Goal: Obtain resource: Download file/media

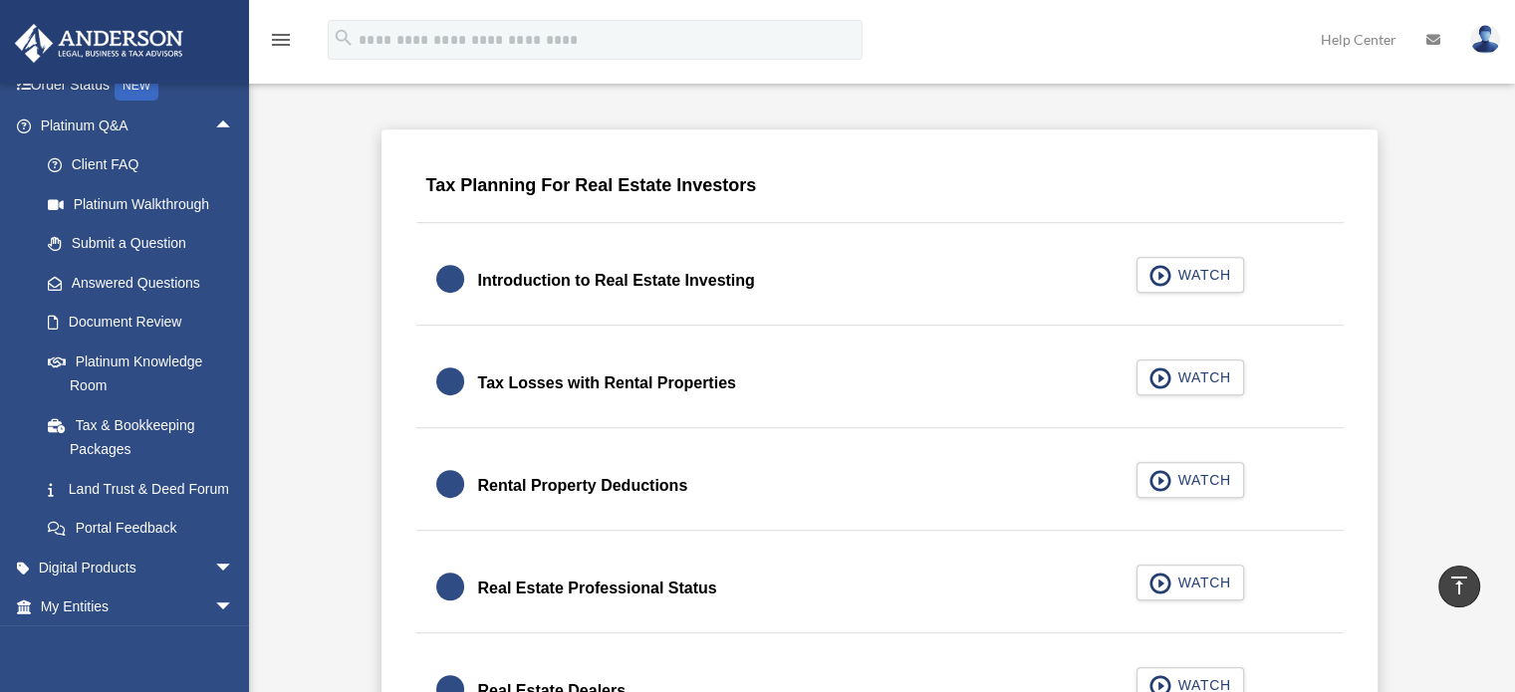
scroll to position [299, 0]
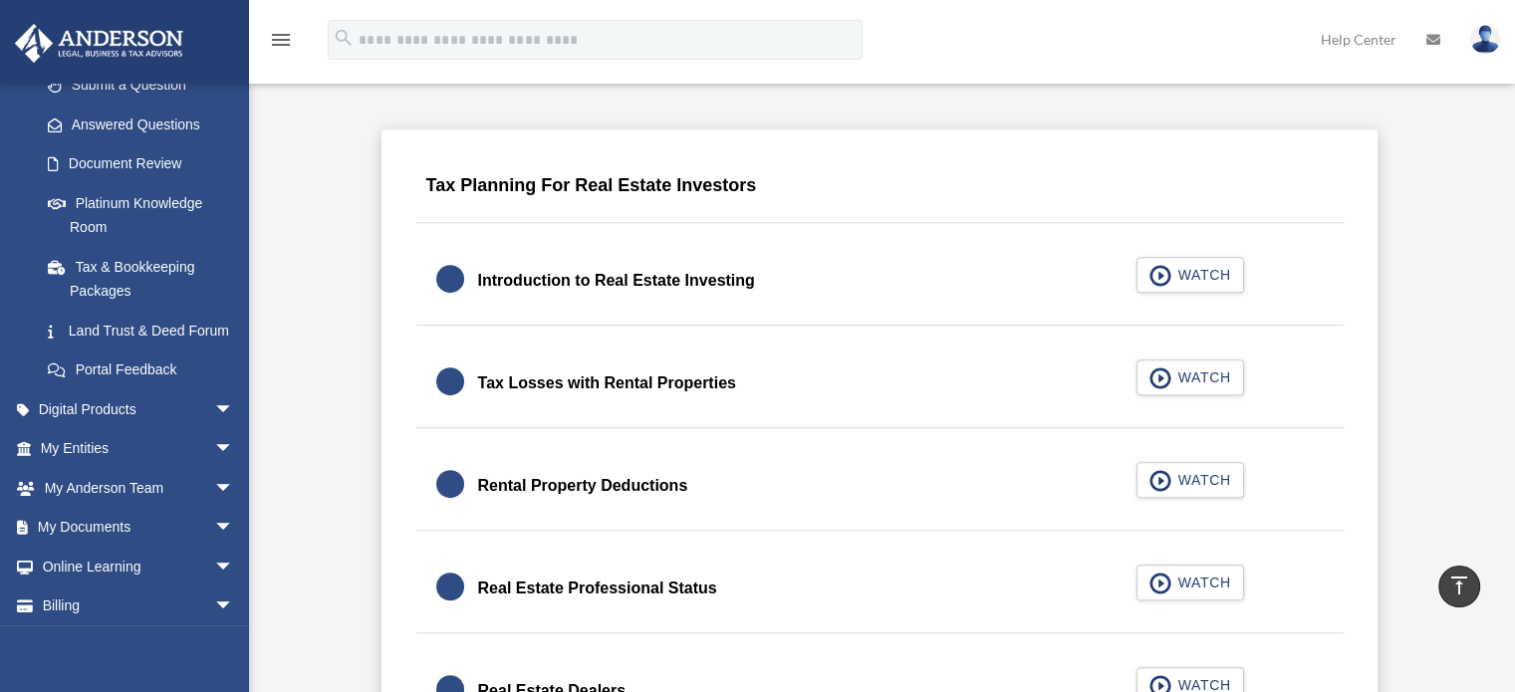
click at [214, 509] on span "arrow_drop_down" at bounding box center [234, 488] width 40 height 41
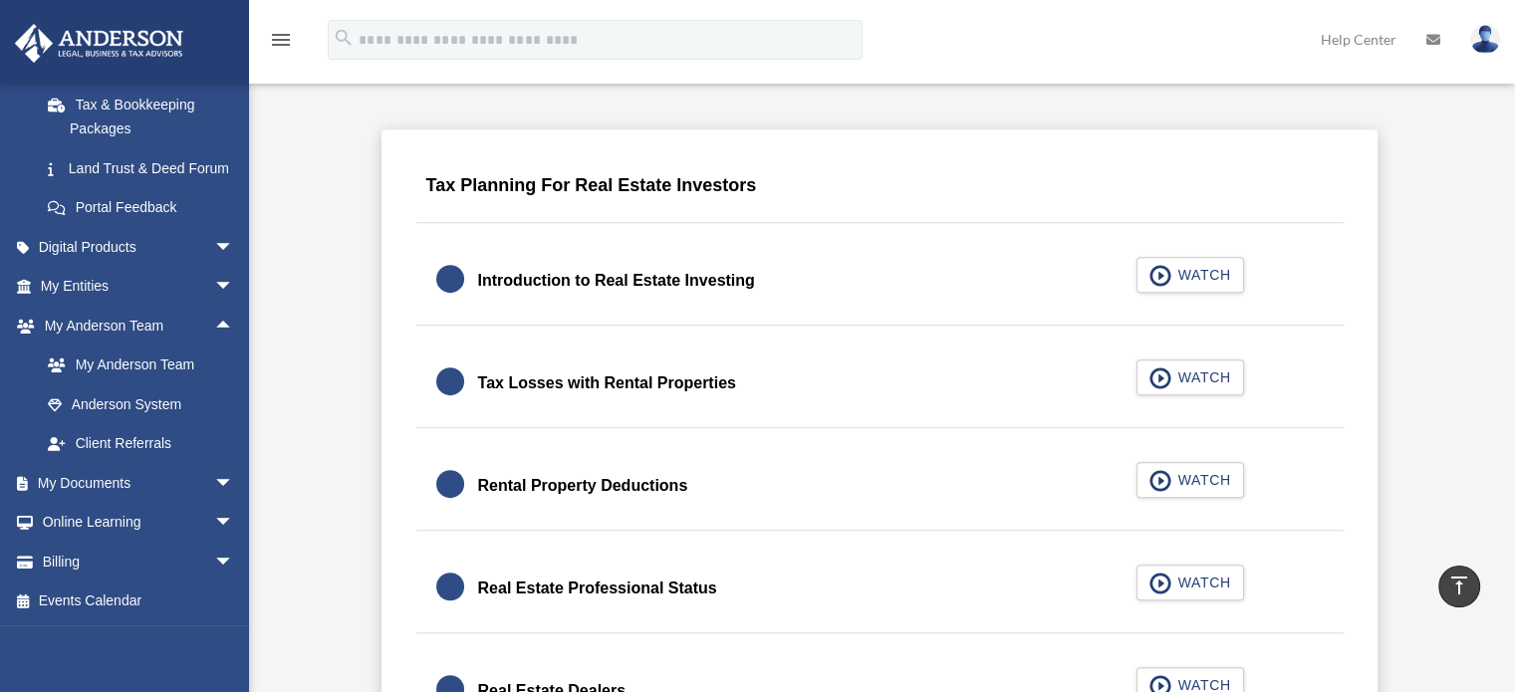
scroll to position [485, 0]
click at [220, 474] on span "arrow_drop_down" at bounding box center [234, 483] width 40 height 41
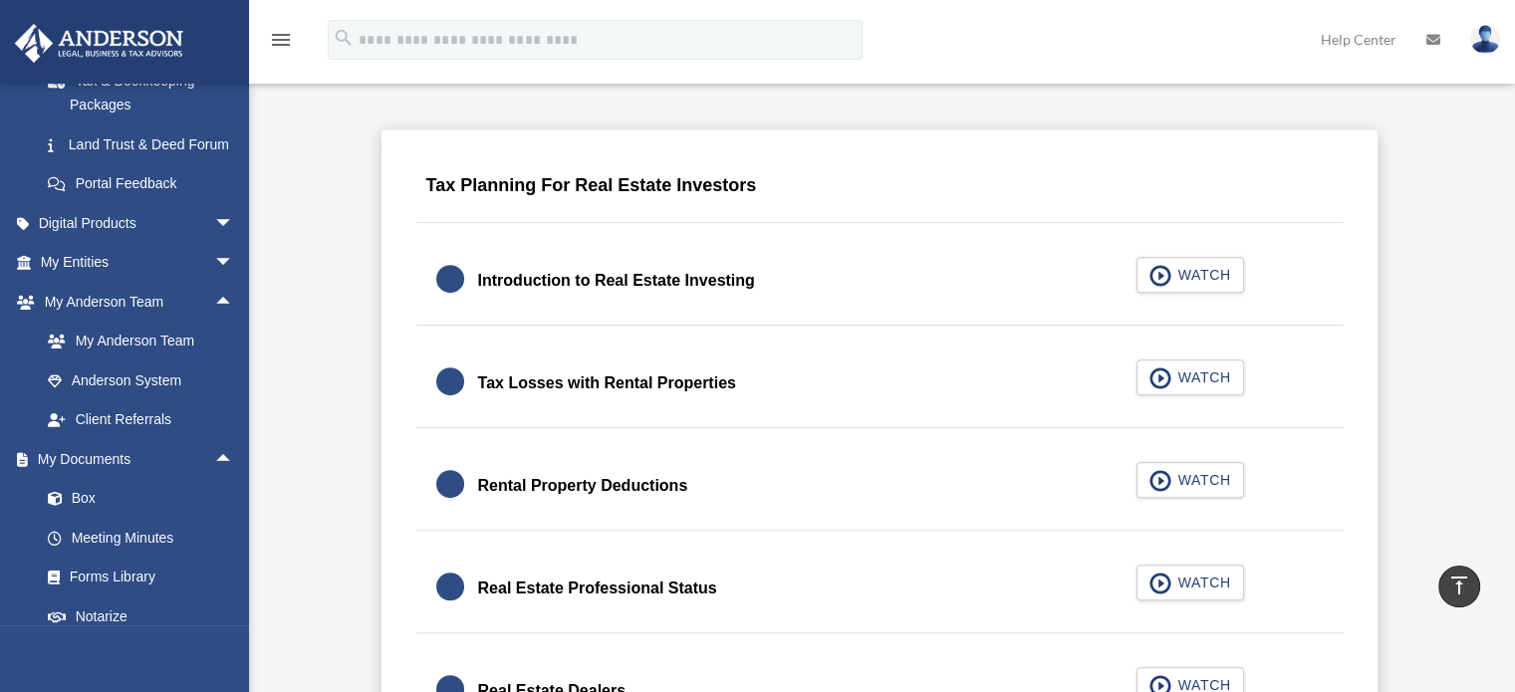
click at [84, 518] on link "Box" at bounding box center [146, 499] width 236 height 40
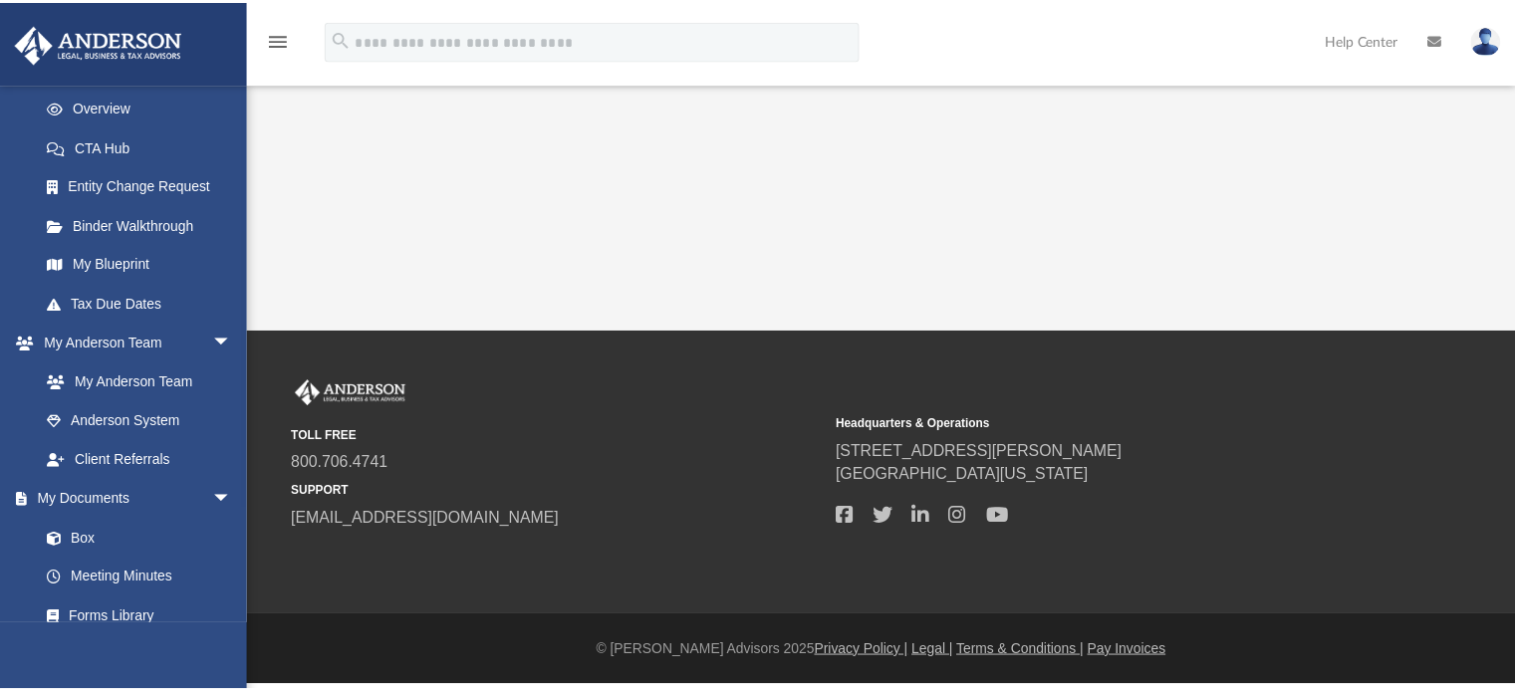
scroll to position [299, 0]
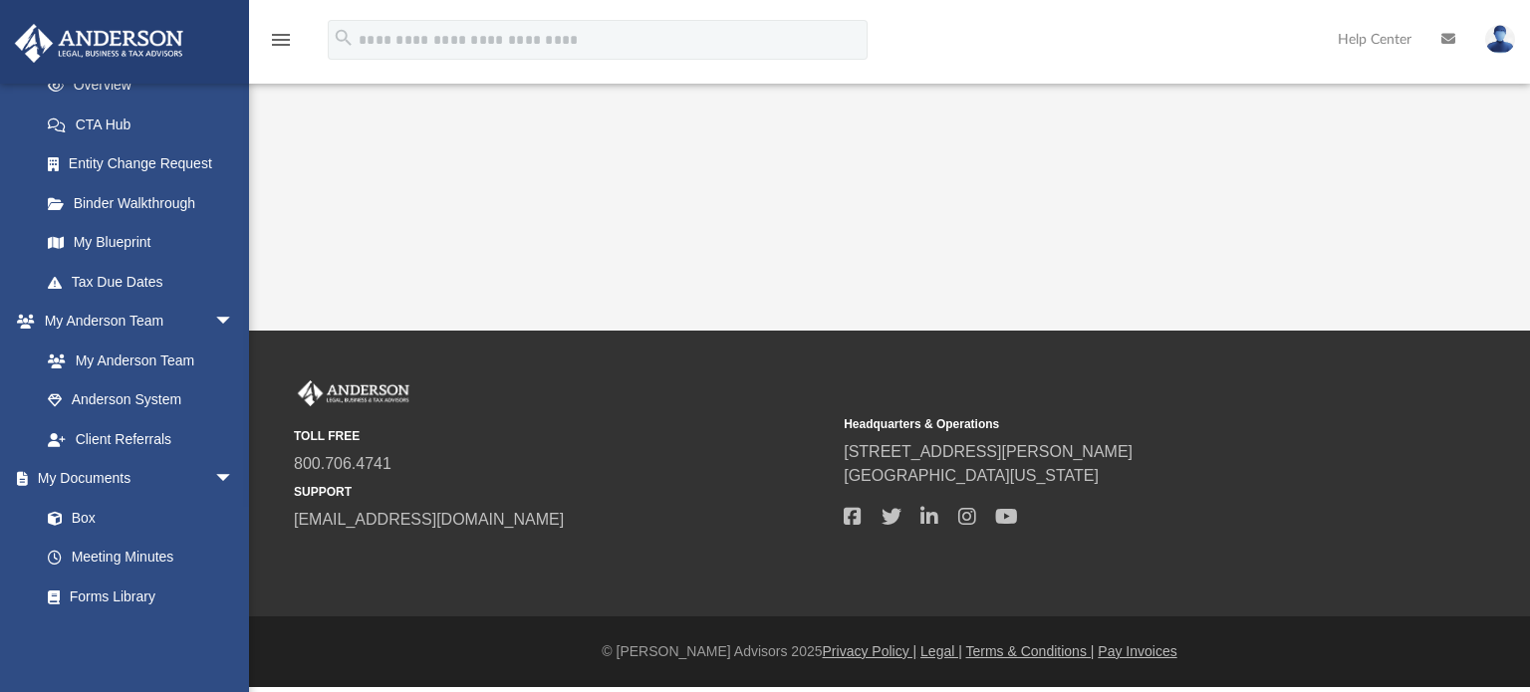
click at [68, 523] on span at bounding box center [65, 519] width 13 height 14
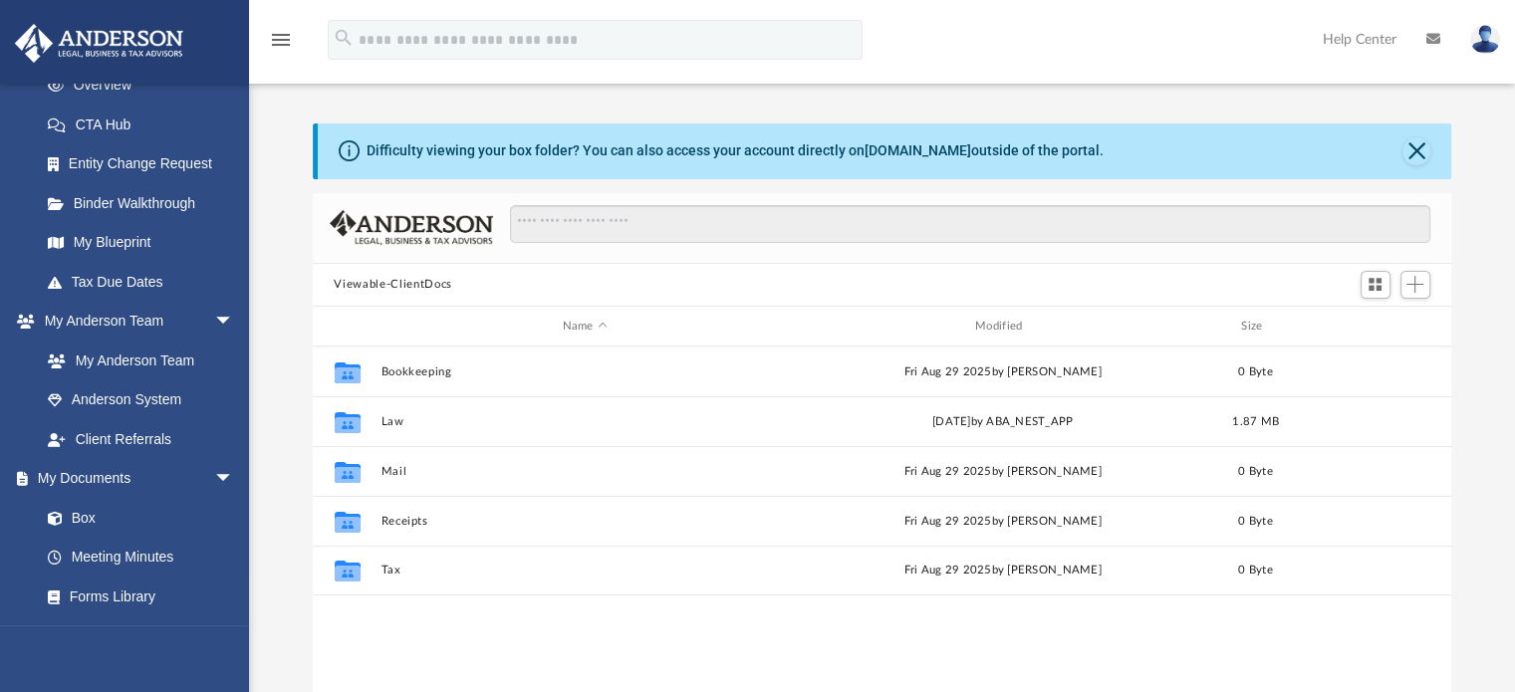
scroll to position [437, 1124]
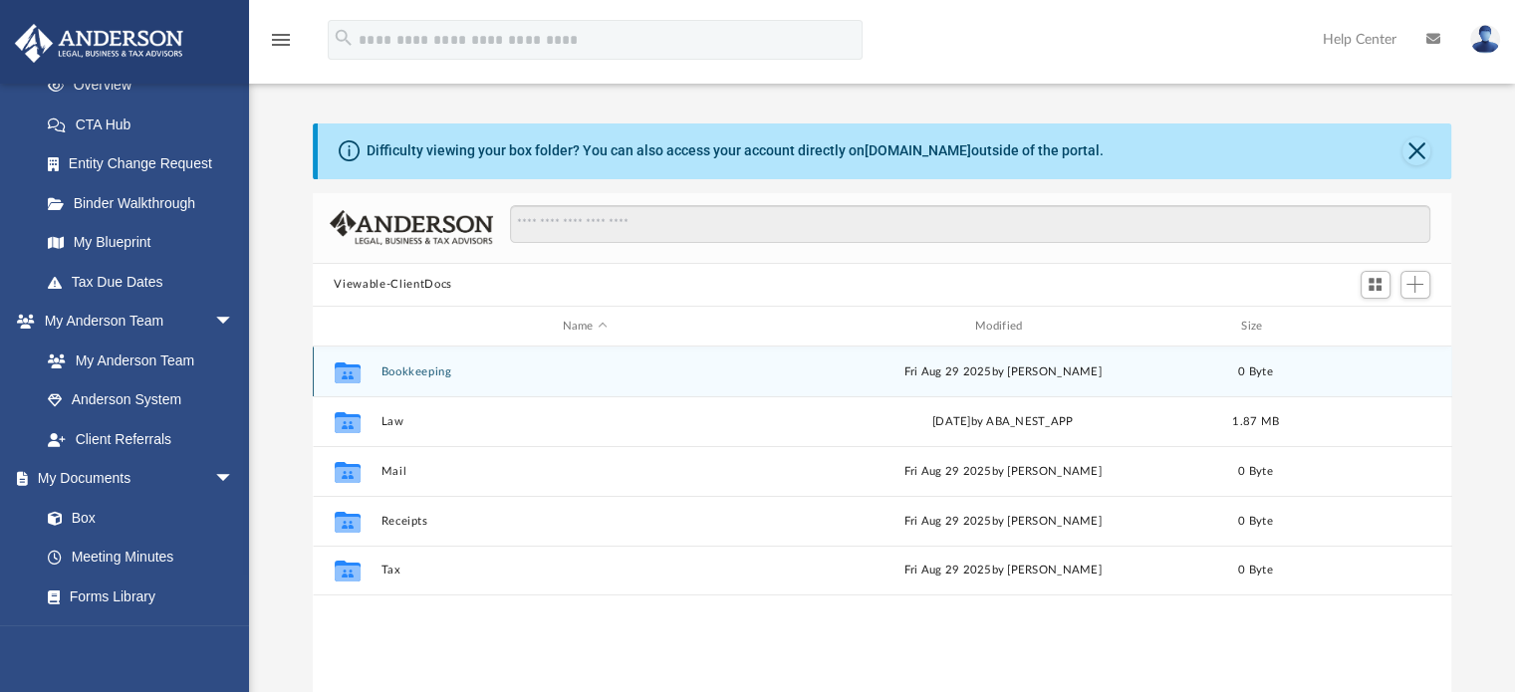
click at [391, 385] on div "Collaborated Folder Bookkeeping [DATE] by [PERSON_NAME] 0 Byte" at bounding box center [883, 372] width 1140 height 50
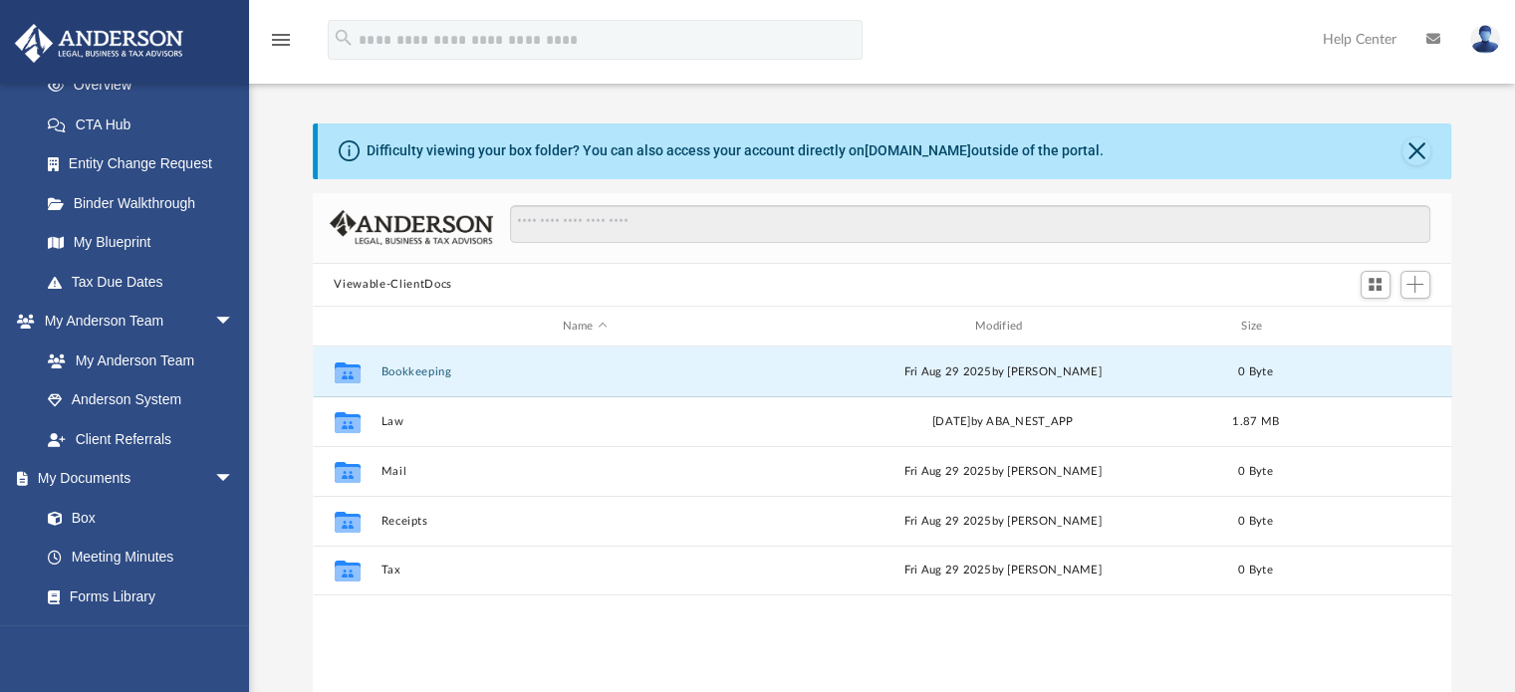
click at [392, 373] on button "Bookkeeping" at bounding box center [585, 372] width 409 height 13
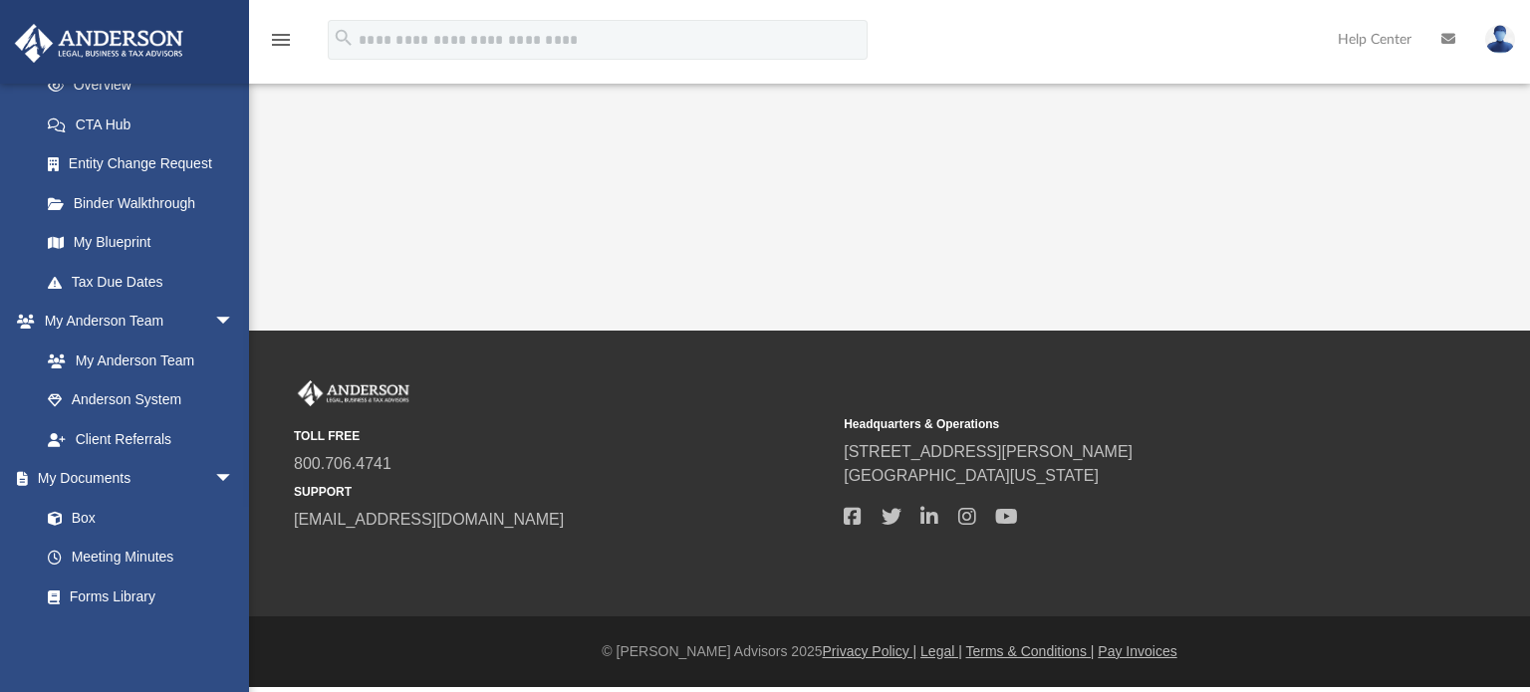
click at [122, 505] on link "Box" at bounding box center [136, 518] width 216 height 40
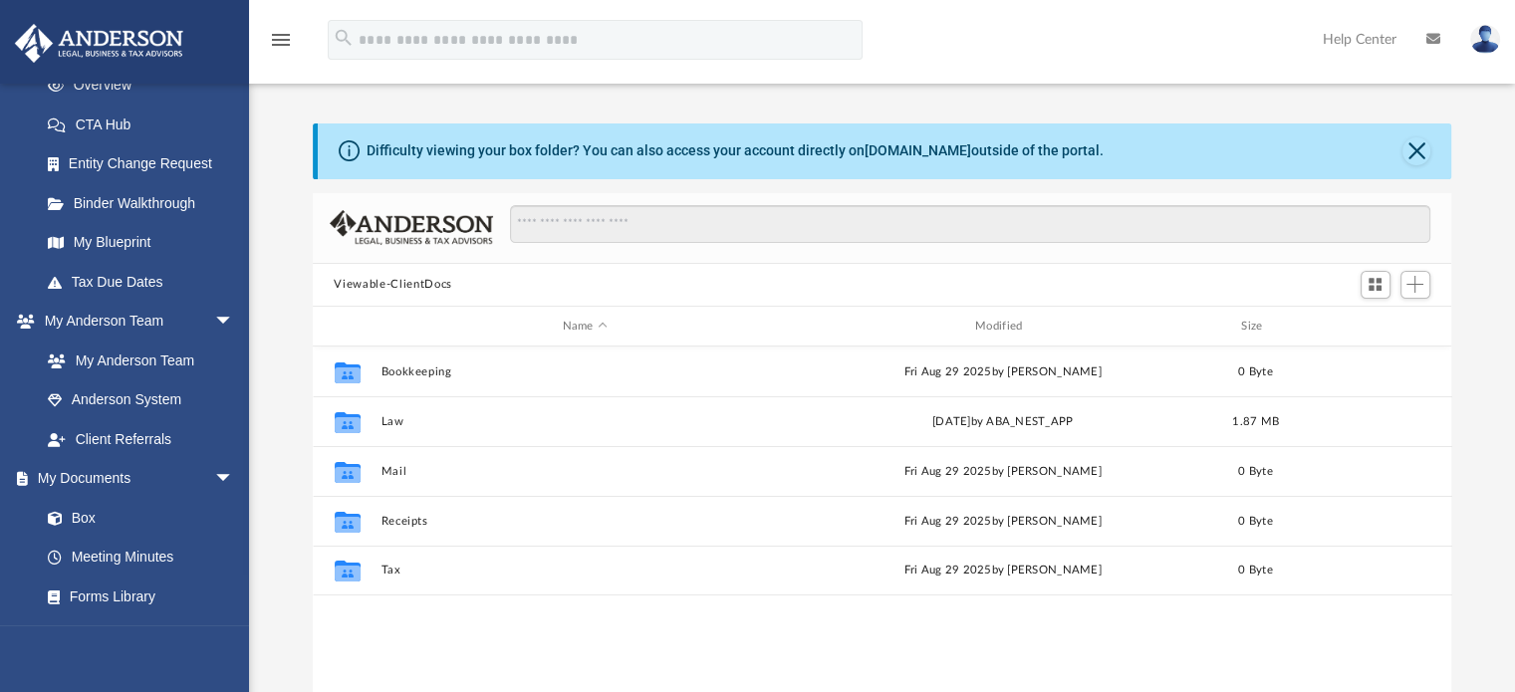
scroll to position [437, 1124]
click at [106, 510] on link "Box" at bounding box center [136, 518] width 216 height 40
click at [395, 415] on button "Law" at bounding box center [585, 421] width 409 height 13
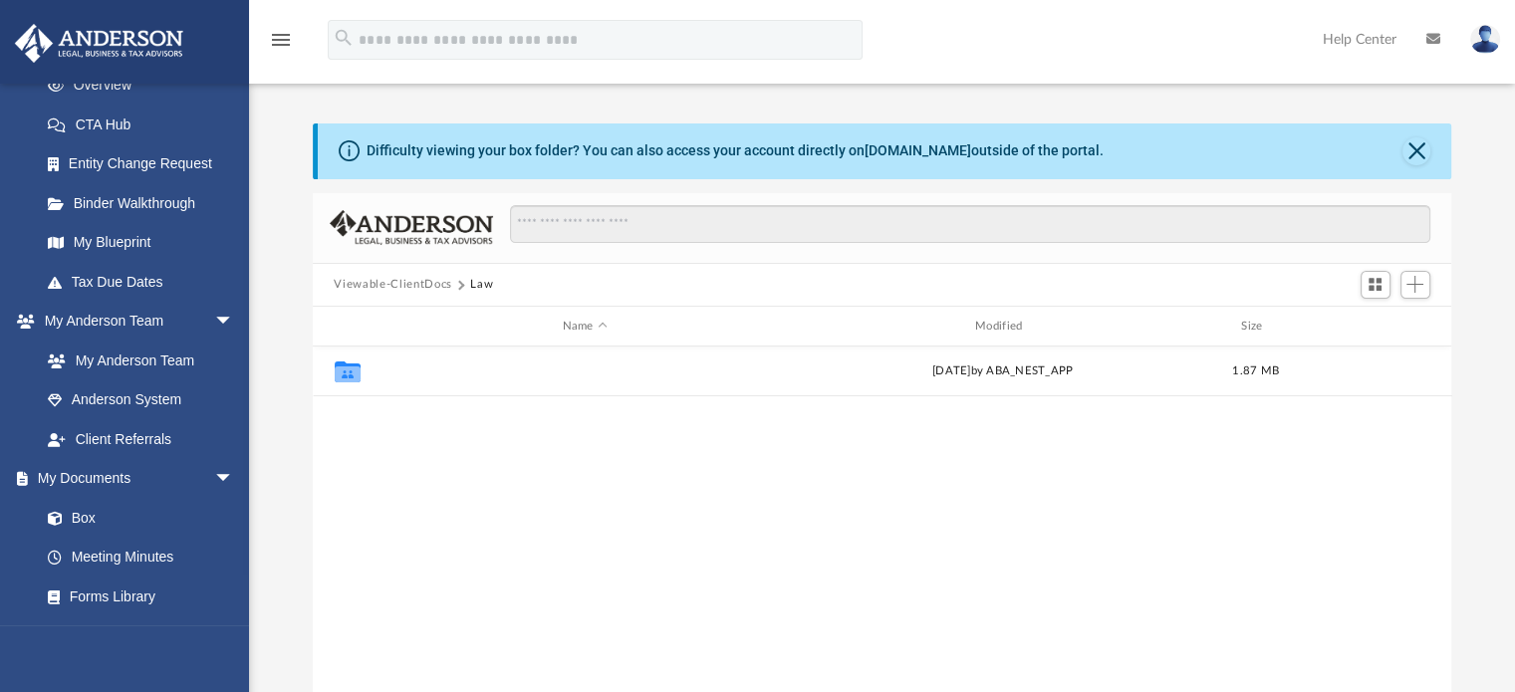
click at [426, 374] on button "Lucre Ventures, LLC" at bounding box center [585, 372] width 409 height 13
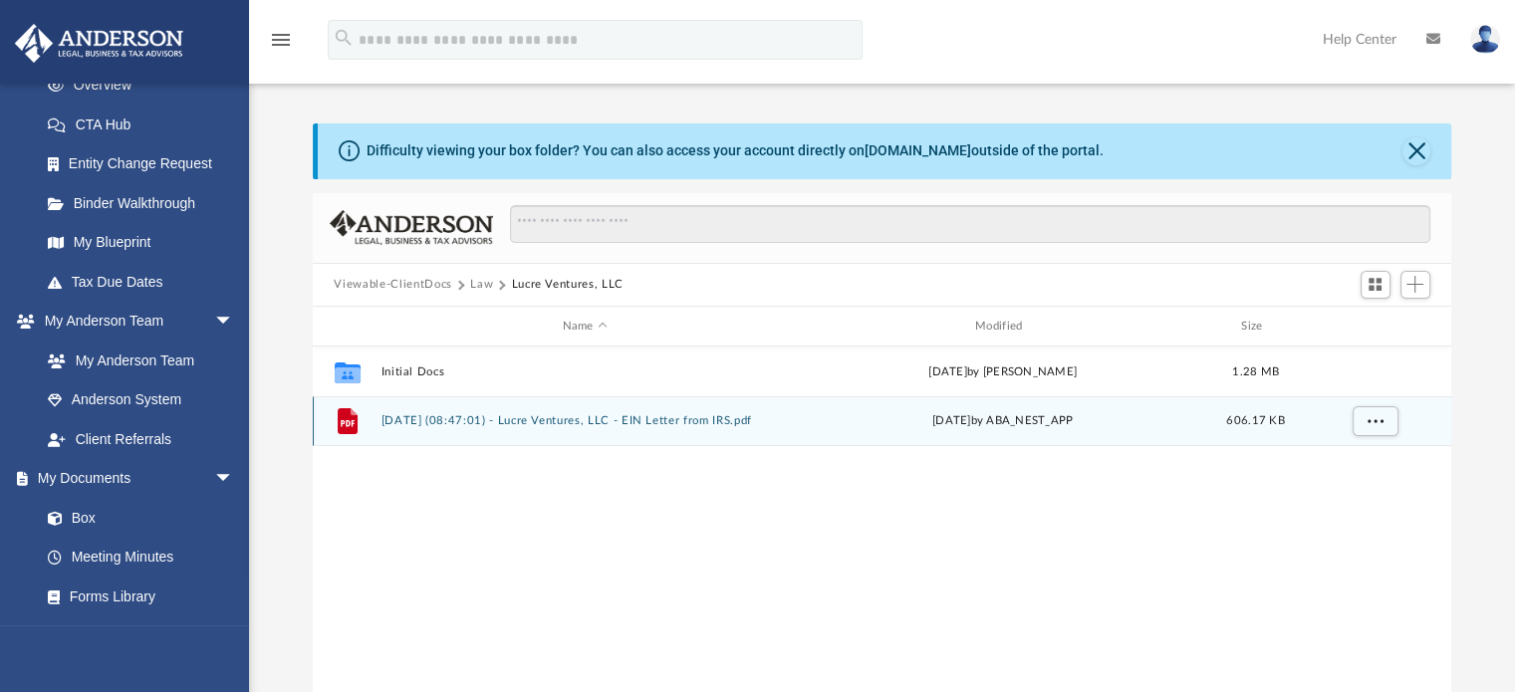
click at [454, 412] on div "File [DATE] (08:47:01) - Lucre Ventures, LLC - EIN Letter from IRS.pdf [DATE] b…" at bounding box center [883, 422] width 1140 height 50
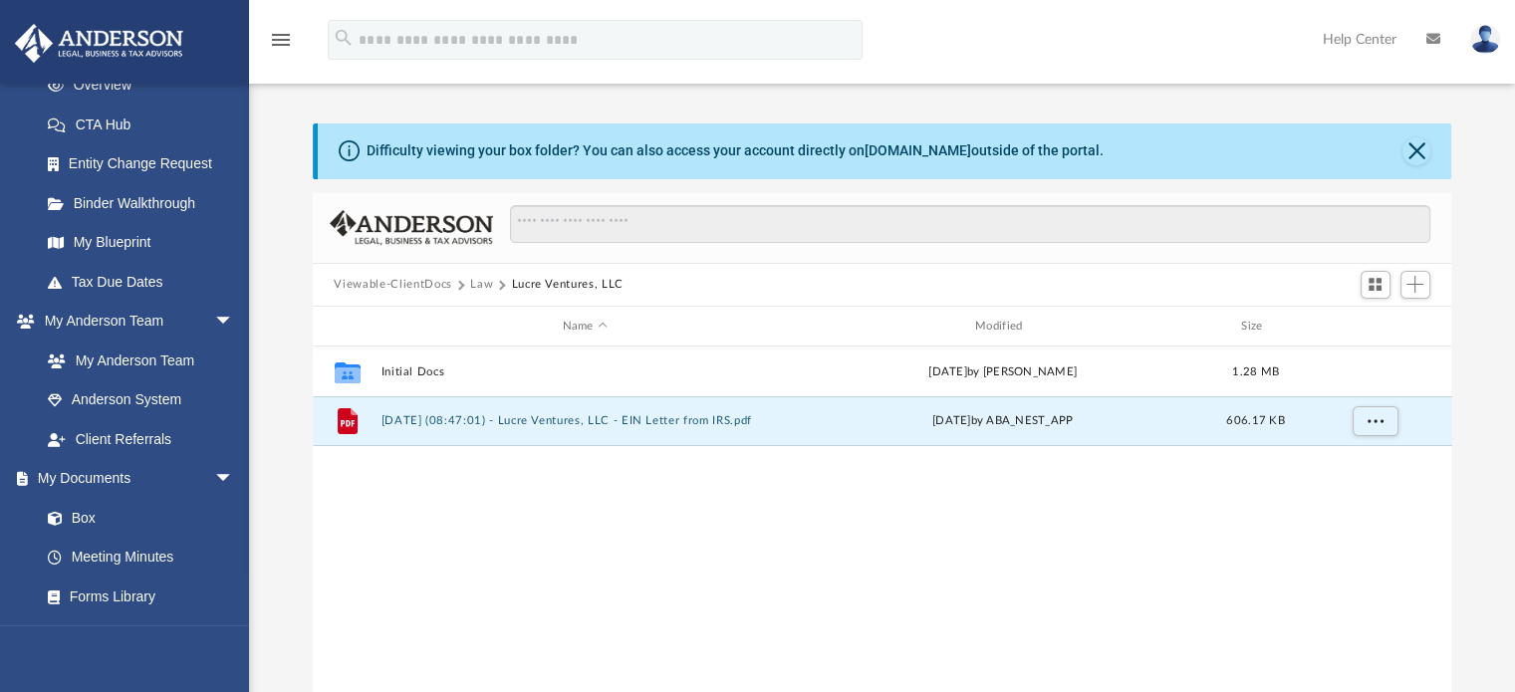
click at [458, 422] on button "[DATE] (08:47:01) - Lucre Ventures, LLC - EIN Letter from IRS.pdf" at bounding box center [585, 421] width 409 height 13
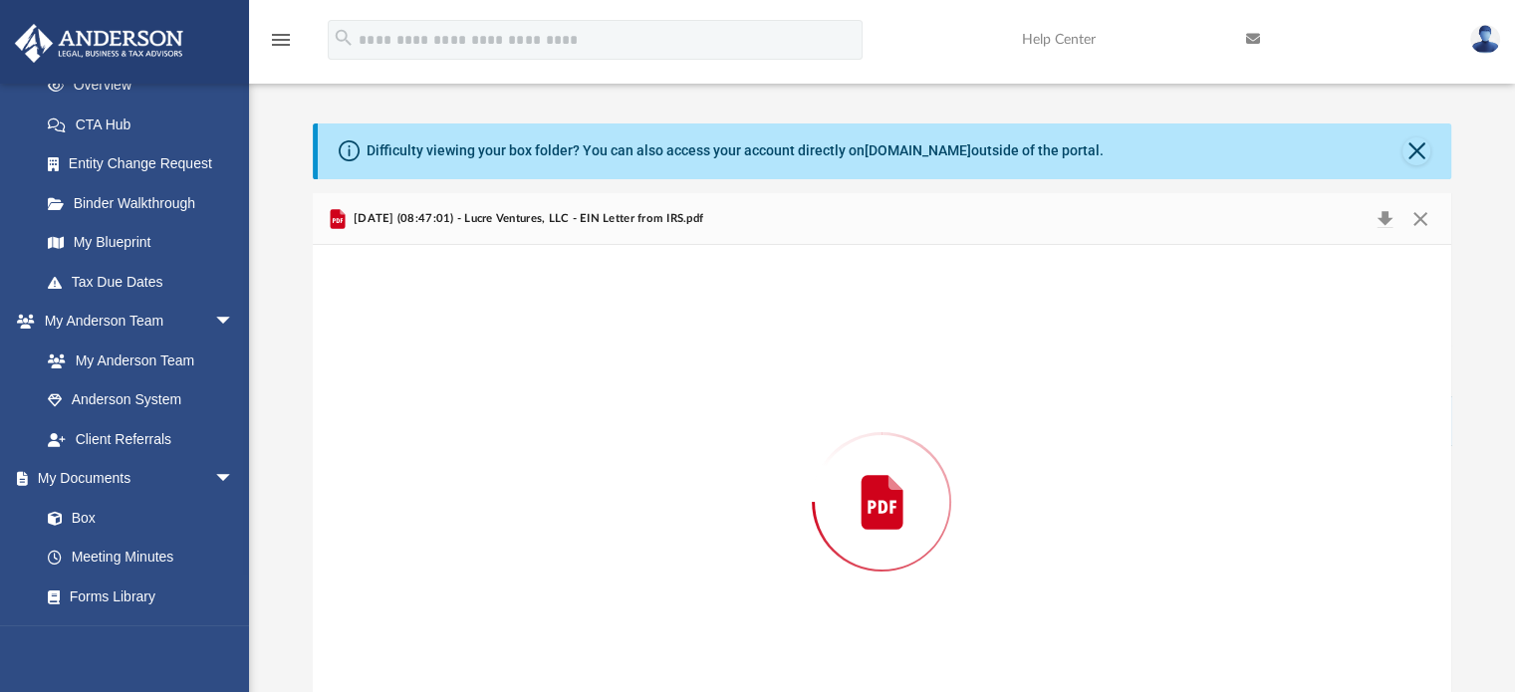
scroll to position [67, 0]
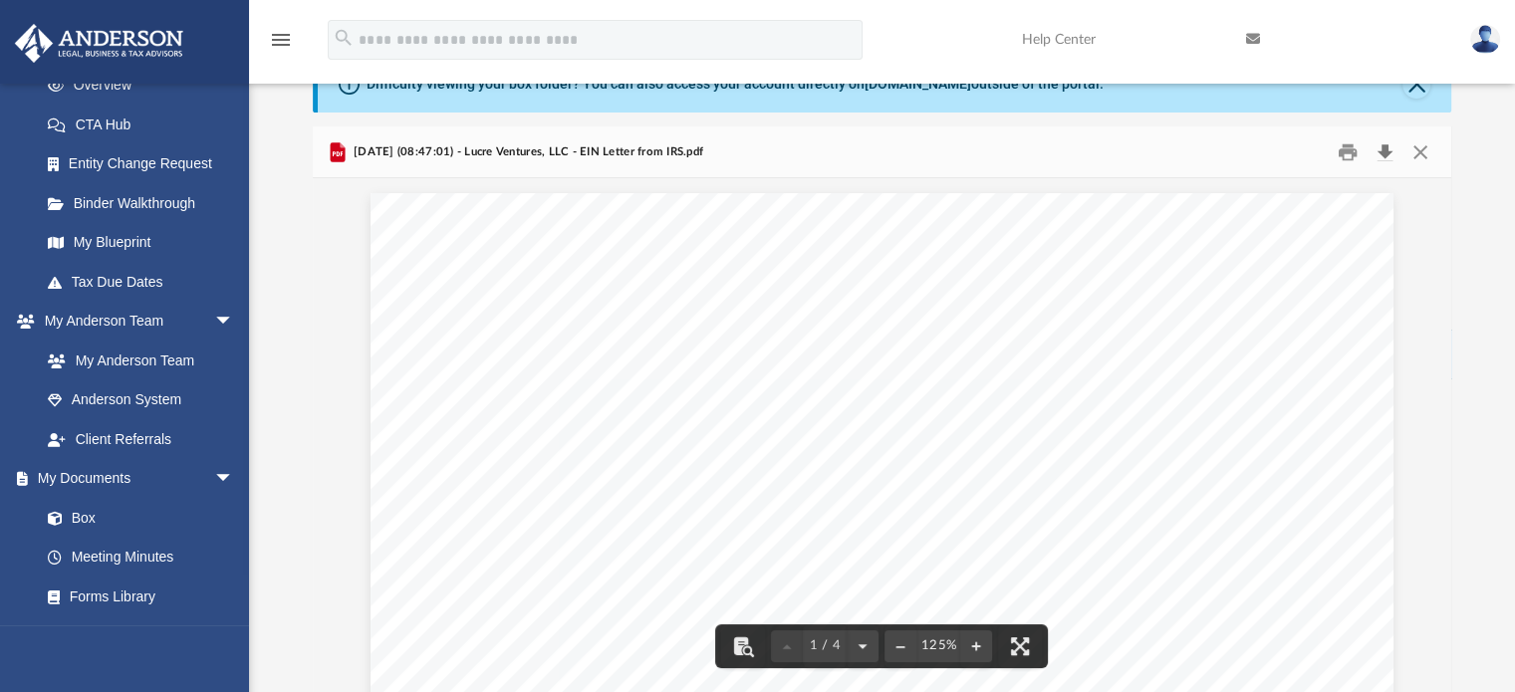
click at [1389, 140] on button "Download" at bounding box center [1386, 151] width 36 height 31
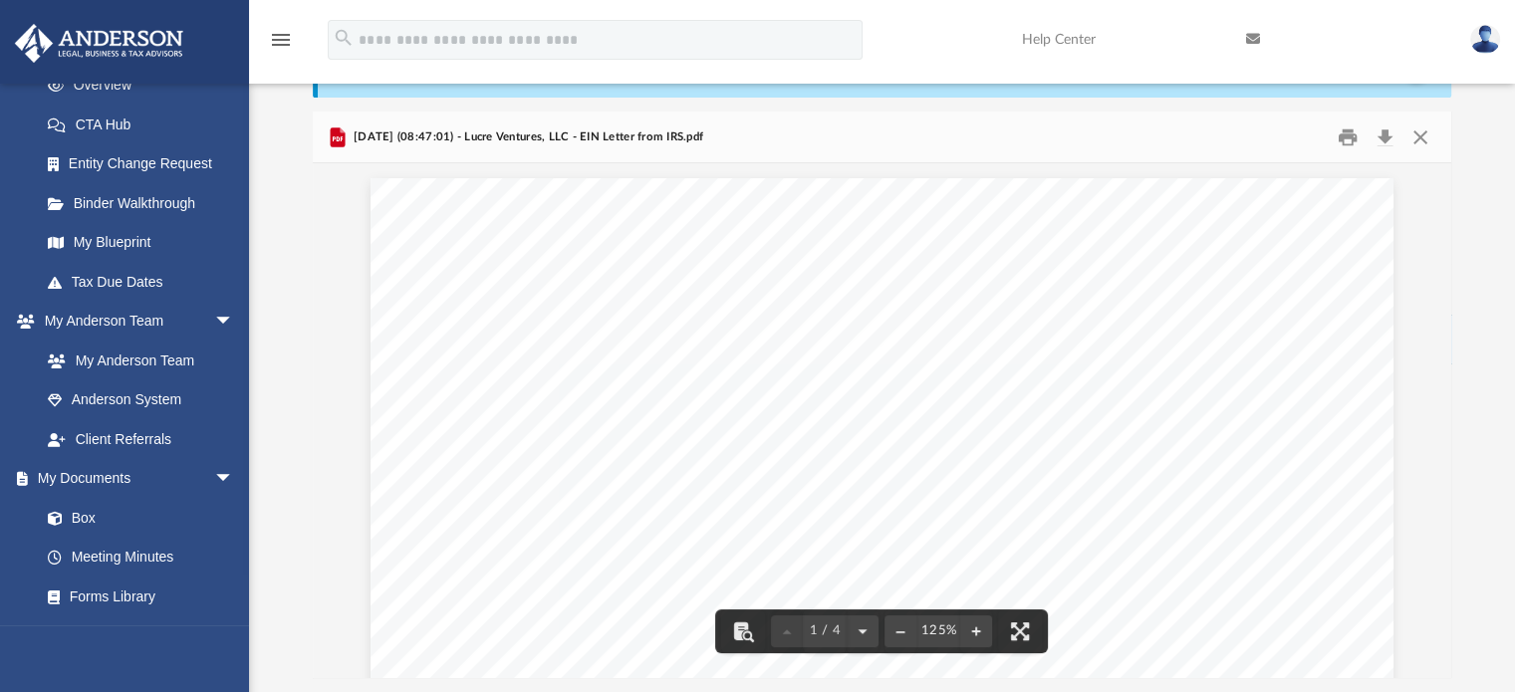
scroll to position [199, 0]
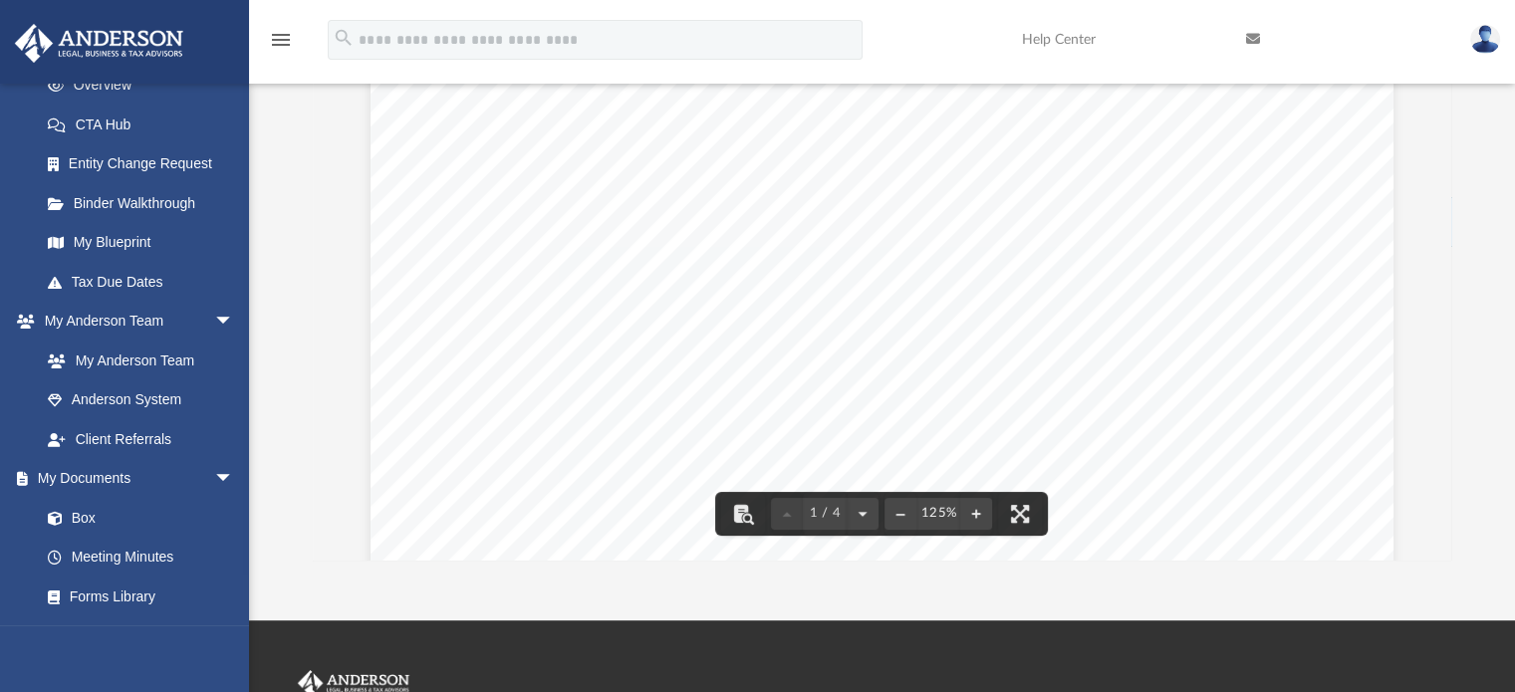
click at [88, 517] on link "Box" at bounding box center [136, 518] width 216 height 40
click at [97, 516] on link "Box" at bounding box center [136, 518] width 216 height 40
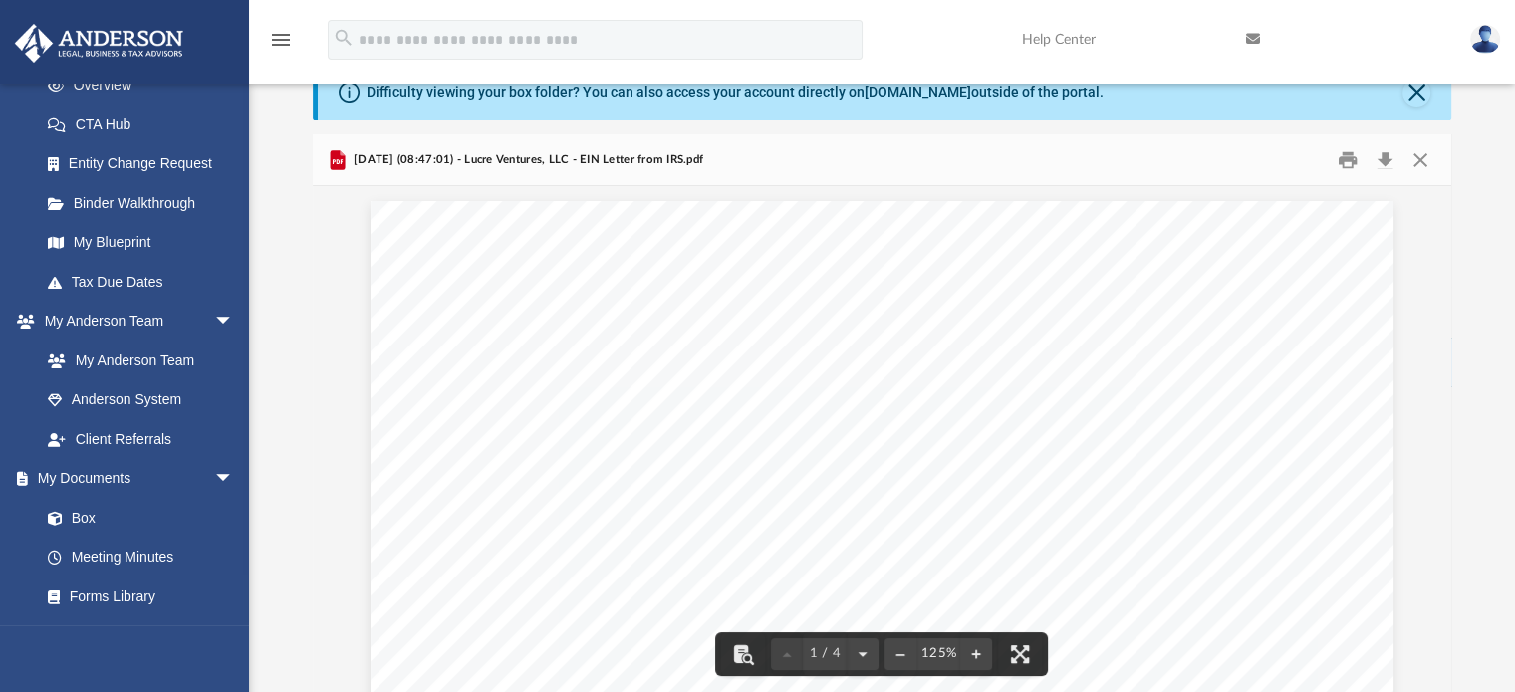
scroll to position [0, 0]
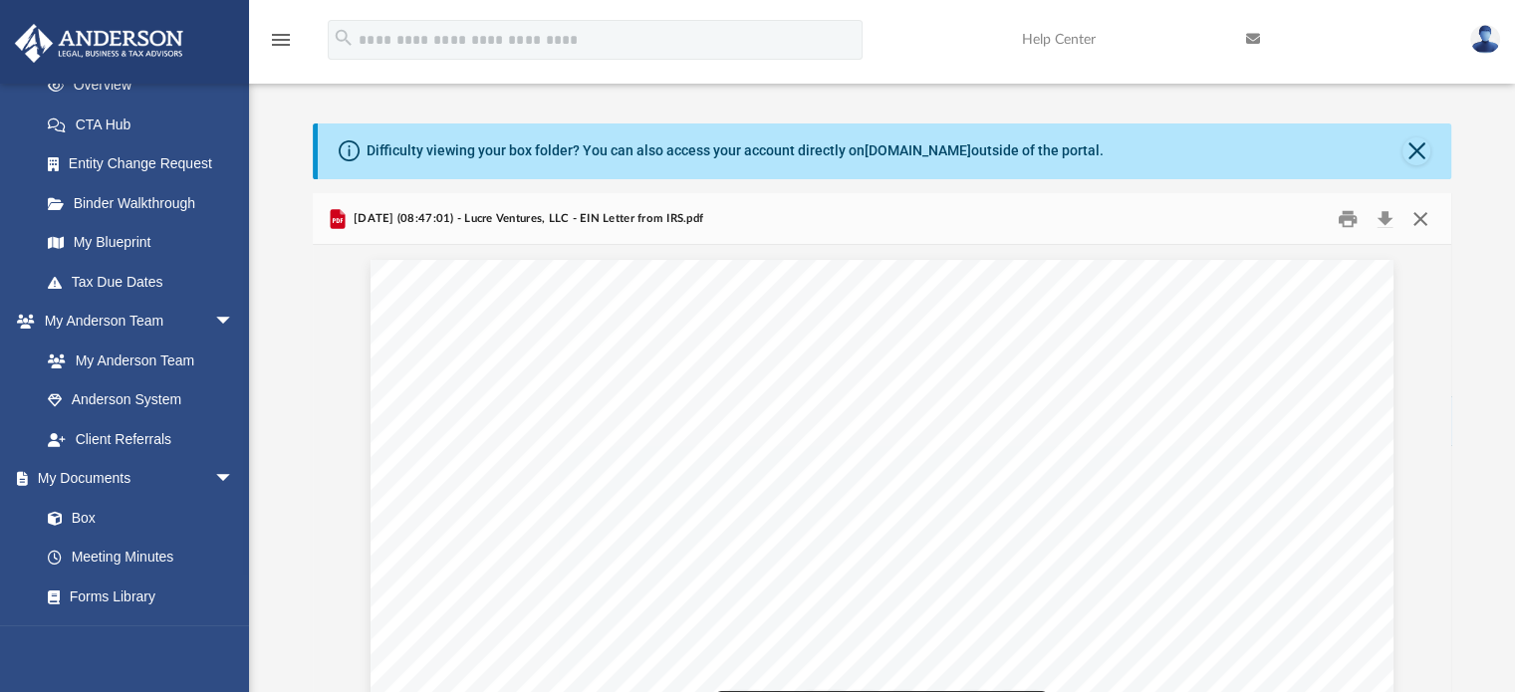
click at [1423, 228] on button "Close" at bounding box center [1421, 218] width 36 height 31
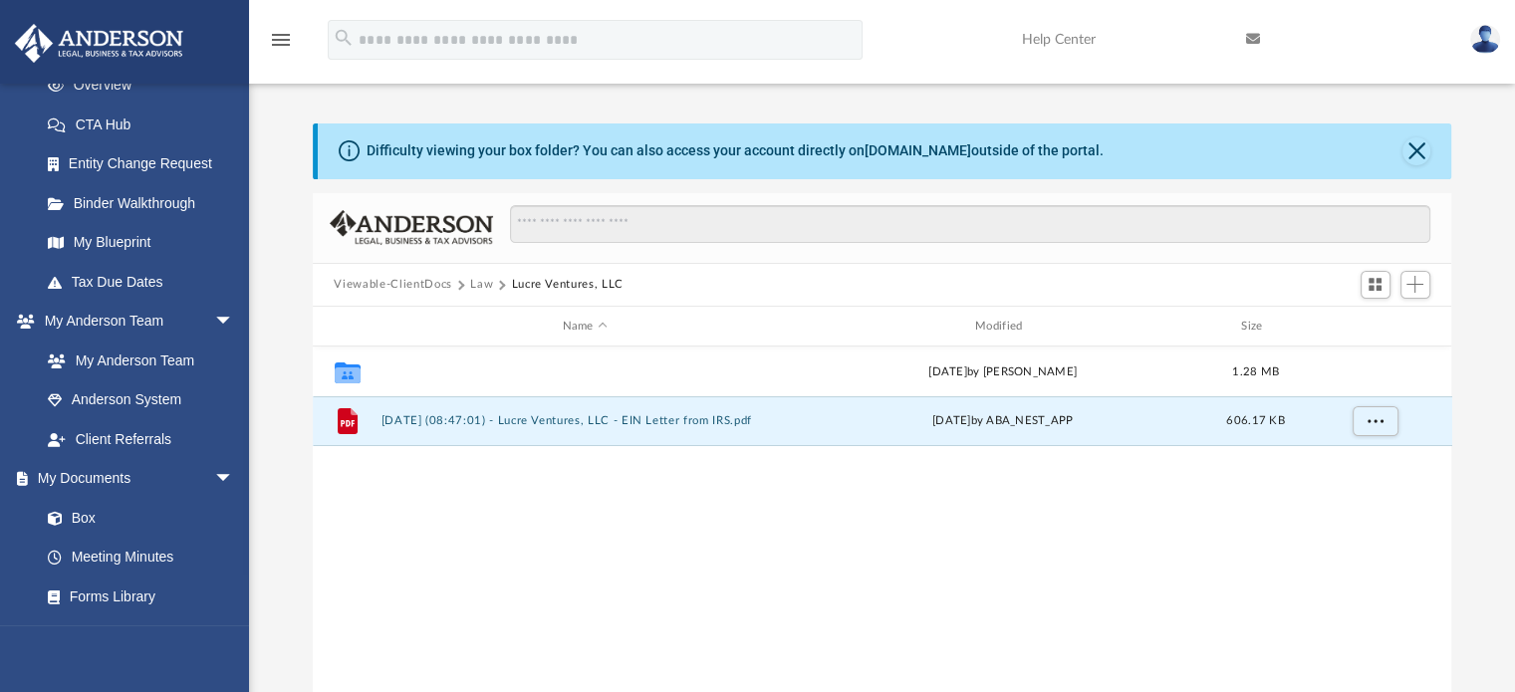
click at [429, 373] on button "Initial Docs" at bounding box center [585, 372] width 409 height 13
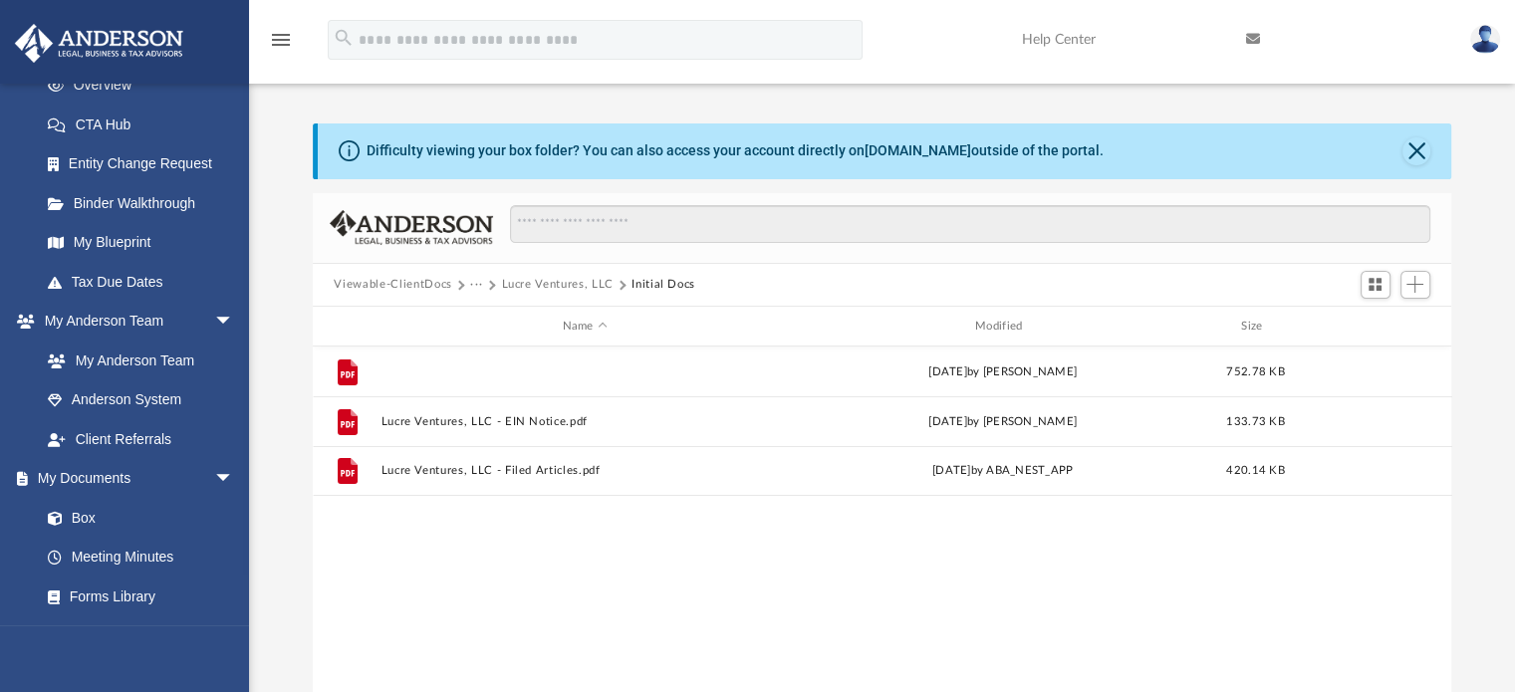
click at [510, 371] on button "Lucre Ventures, LLC - Binder Documents.pdf" at bounding box center [585, 372] width 409 height 13
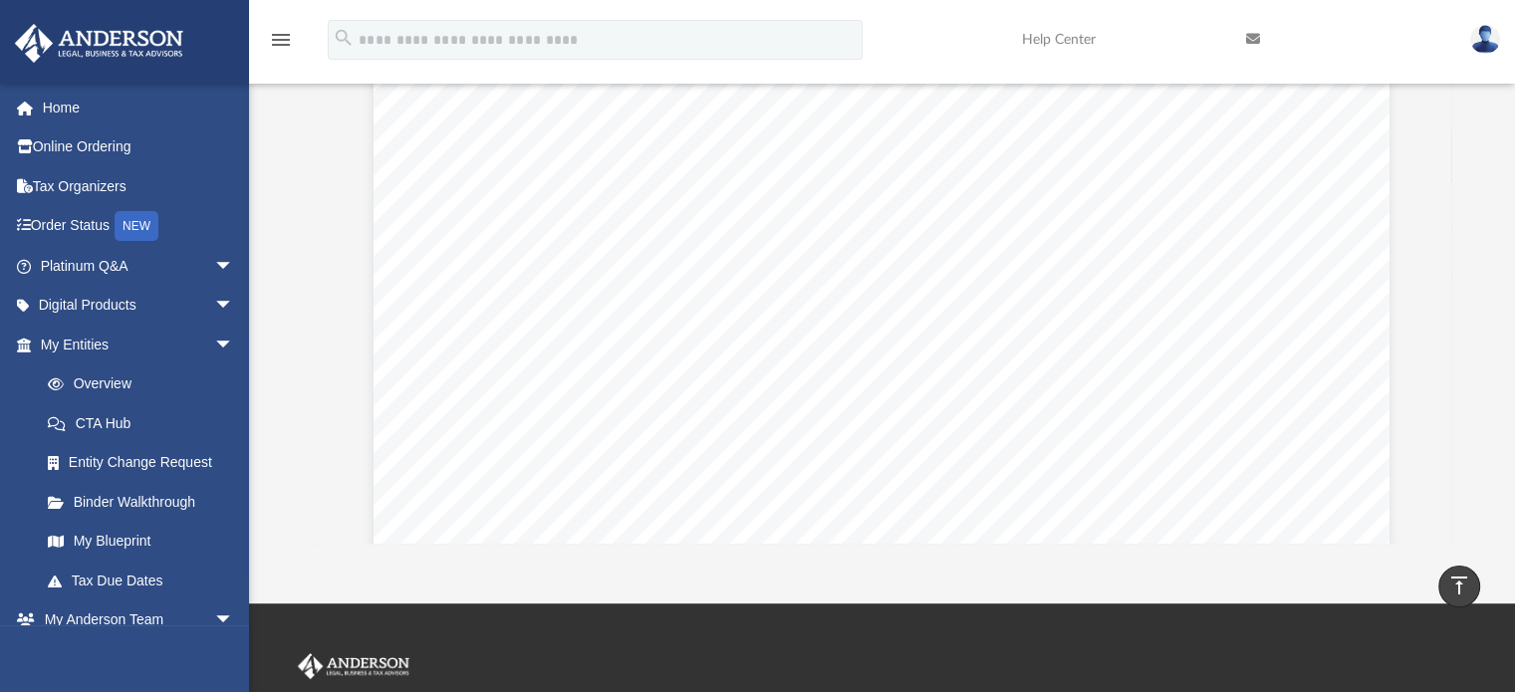
scroll to position [67, 0]
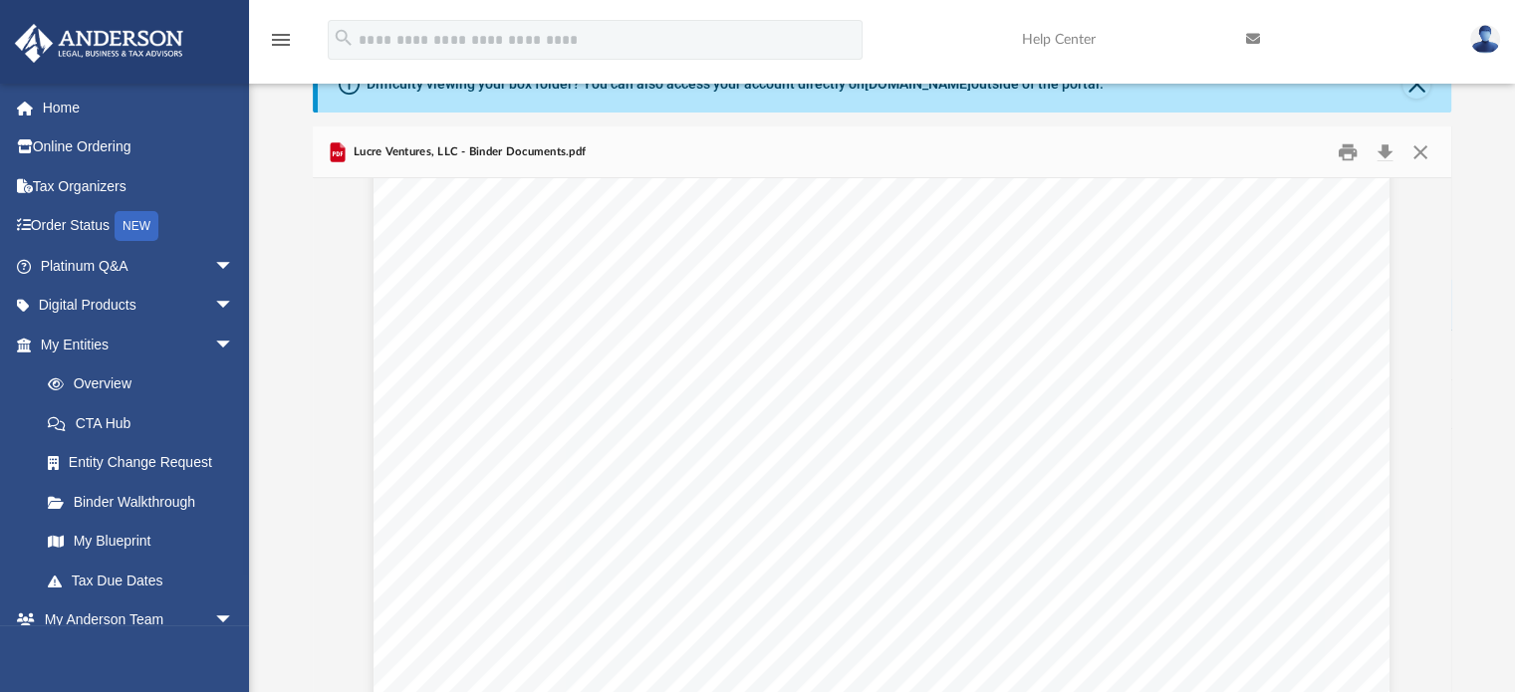
click at [214, 307] on span "arrow_drop_down" at bounding box center [234, 306] width 40 height 41
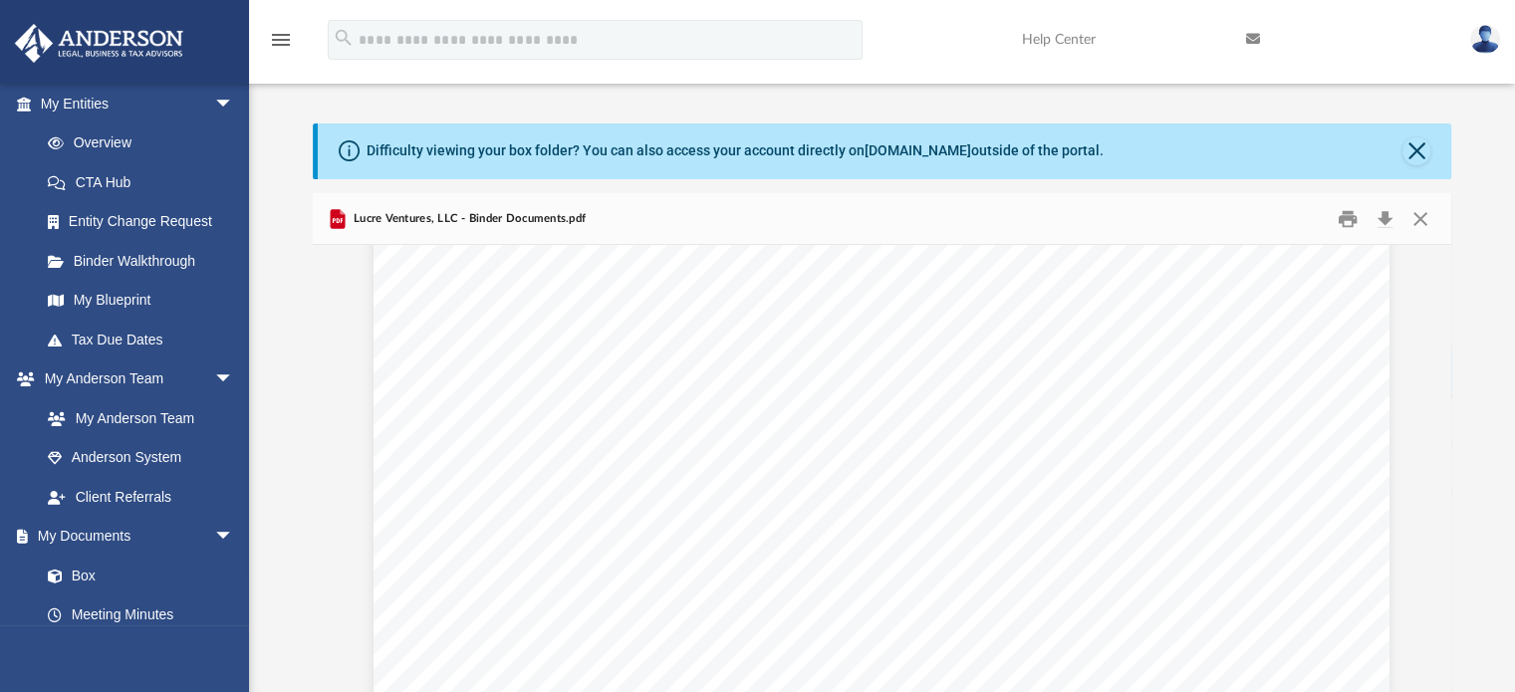
scroll to position [498, 0]
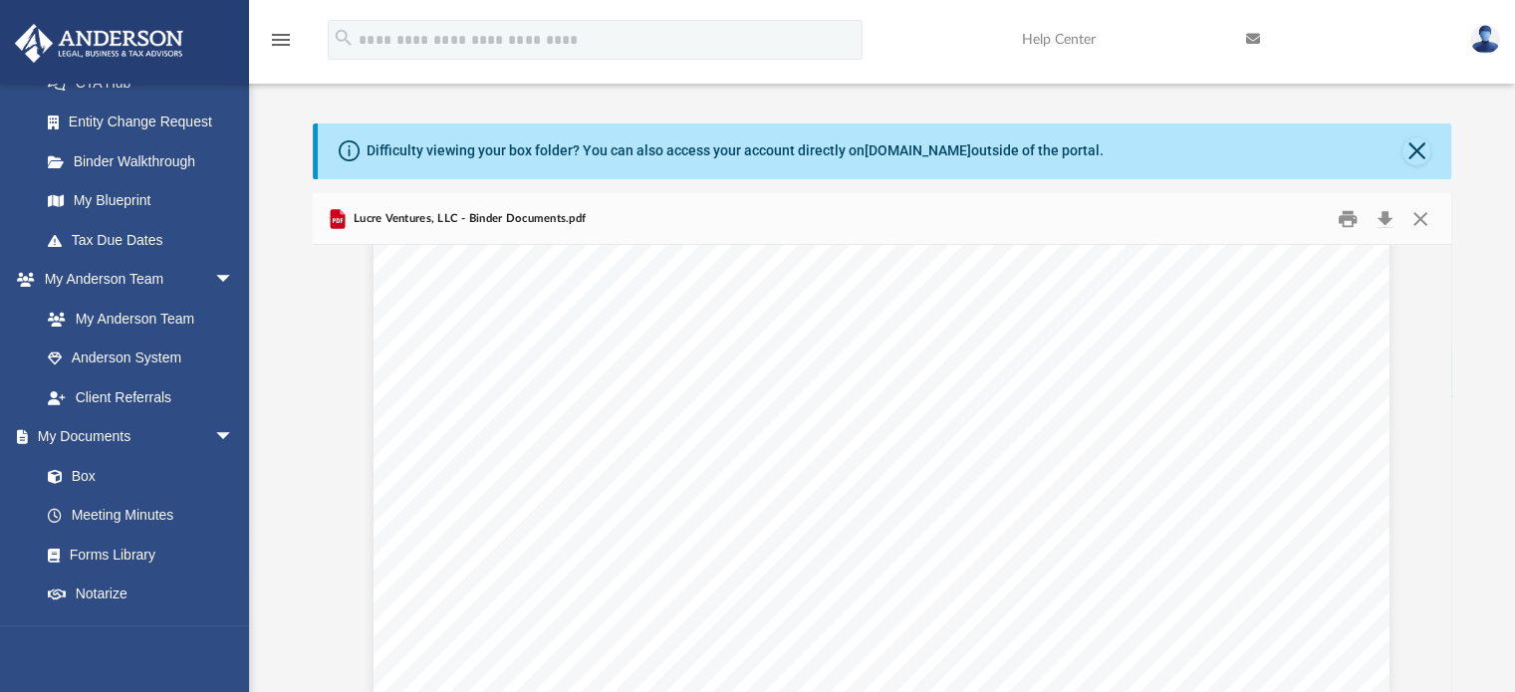
click at [214, 434] on span "arrow_drop_down" at bounding box center [234, 437] width 40 height 41
click at [214, 436] on span "arrow_drop_up" at bounding box center [234, 437] width 40 height 41
click at [134, 564] on link "Forms Library" at bounding box center [136, 555] width 216 height 40
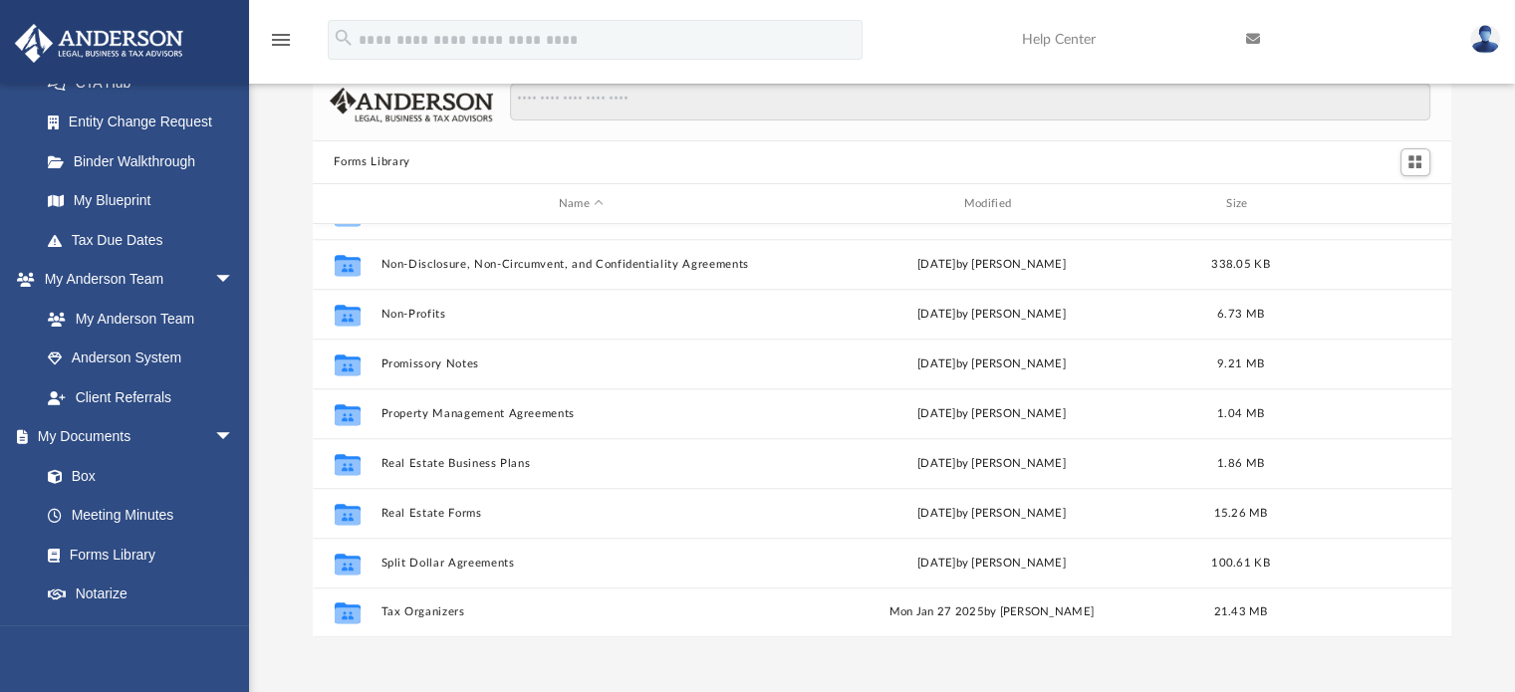
scroll to position [100, 0]
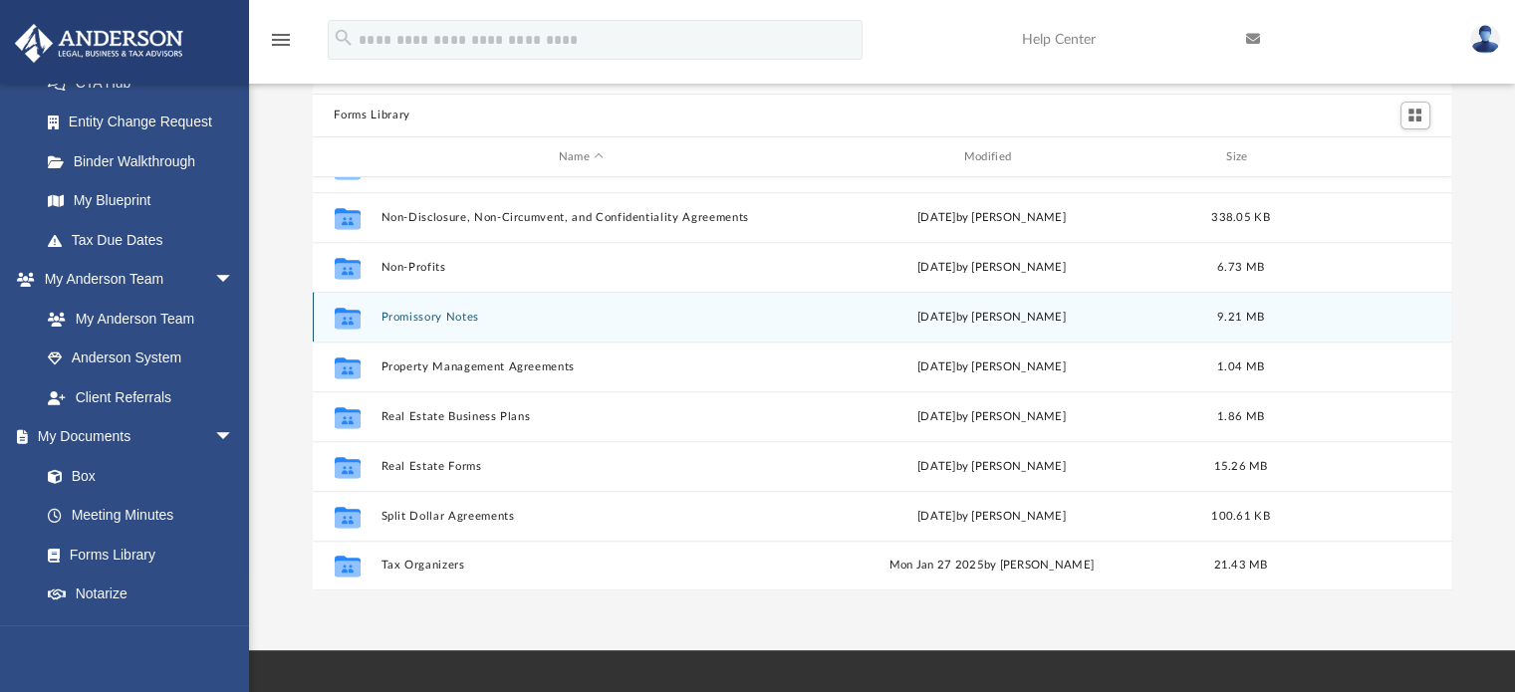
click at [456, 307] on div "Collaborated Folder Promissory Notes Fri Nov 4 2022 by Mary Acree 9.21 MB" at bounding box center [883, 317] width 1140 height 50
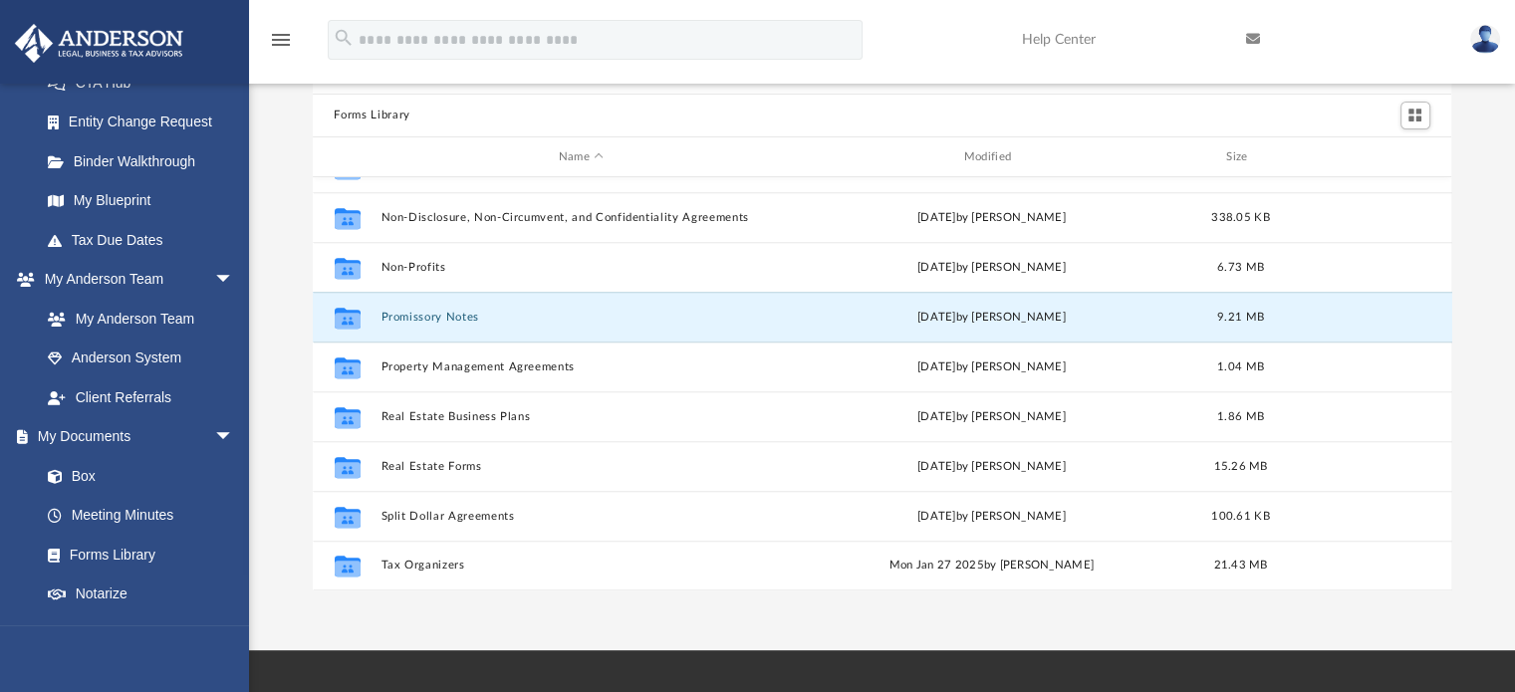
click at [456, 314] on button "Promissory Notes" at bounding box center [582, 317] width 402 height 13
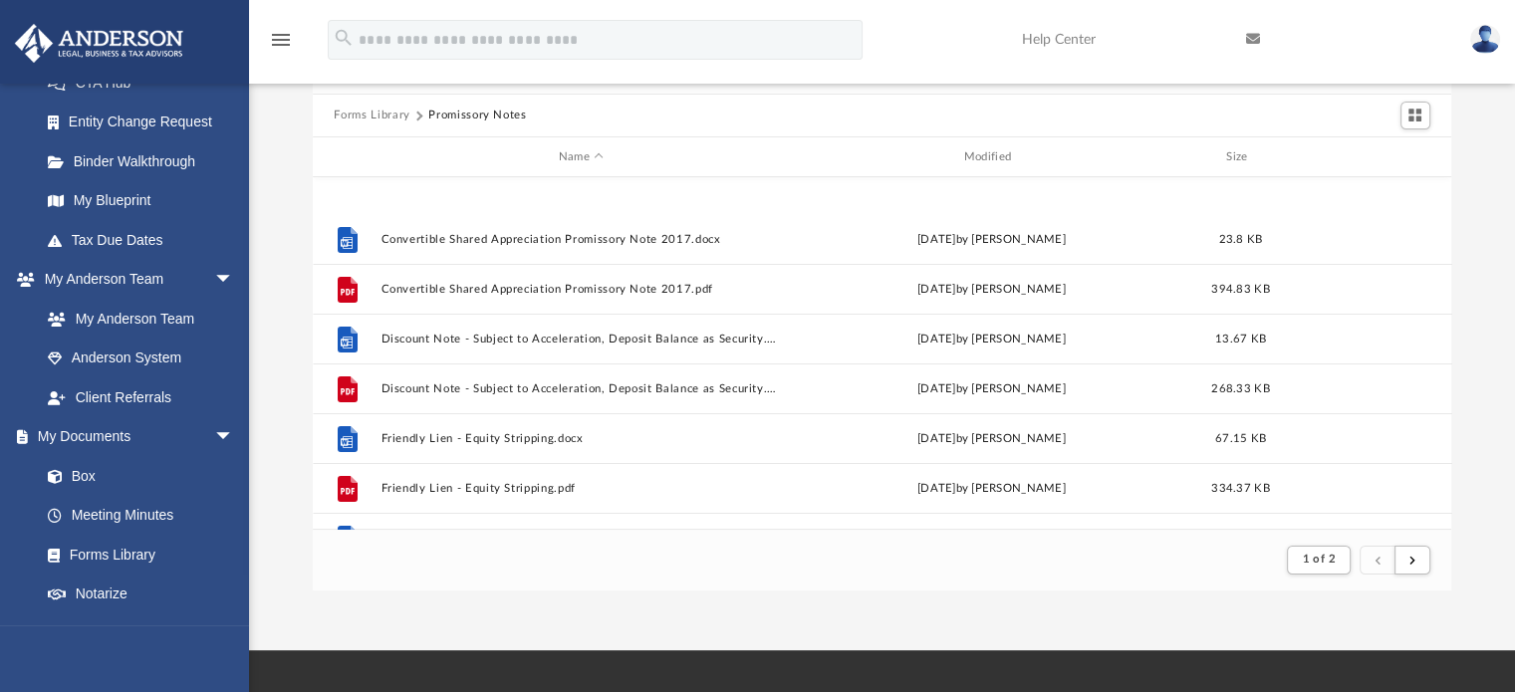
scroll to position [598, 0]
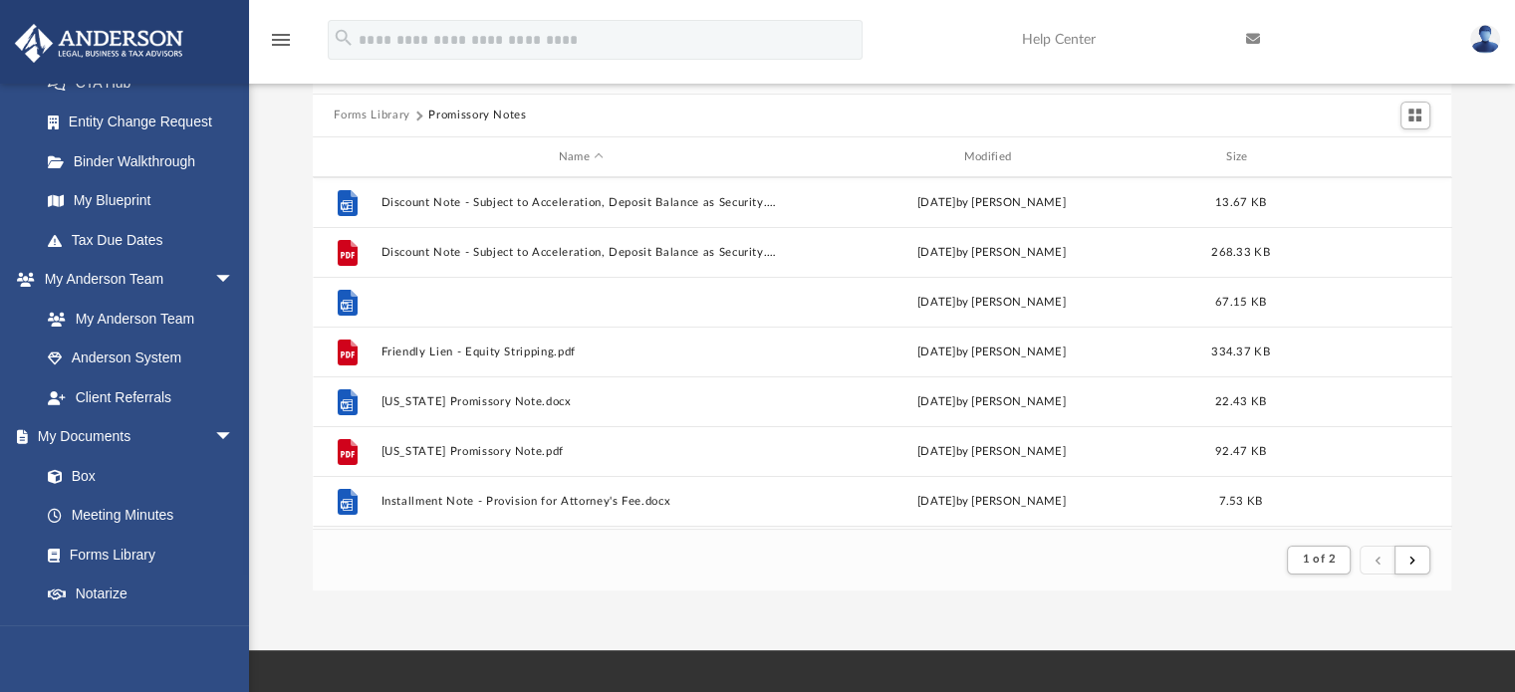
click at [499, 297] on button "Friendly Lien - Equity Stripping.docx" at bounding box center [582, 302] width 402 height 13
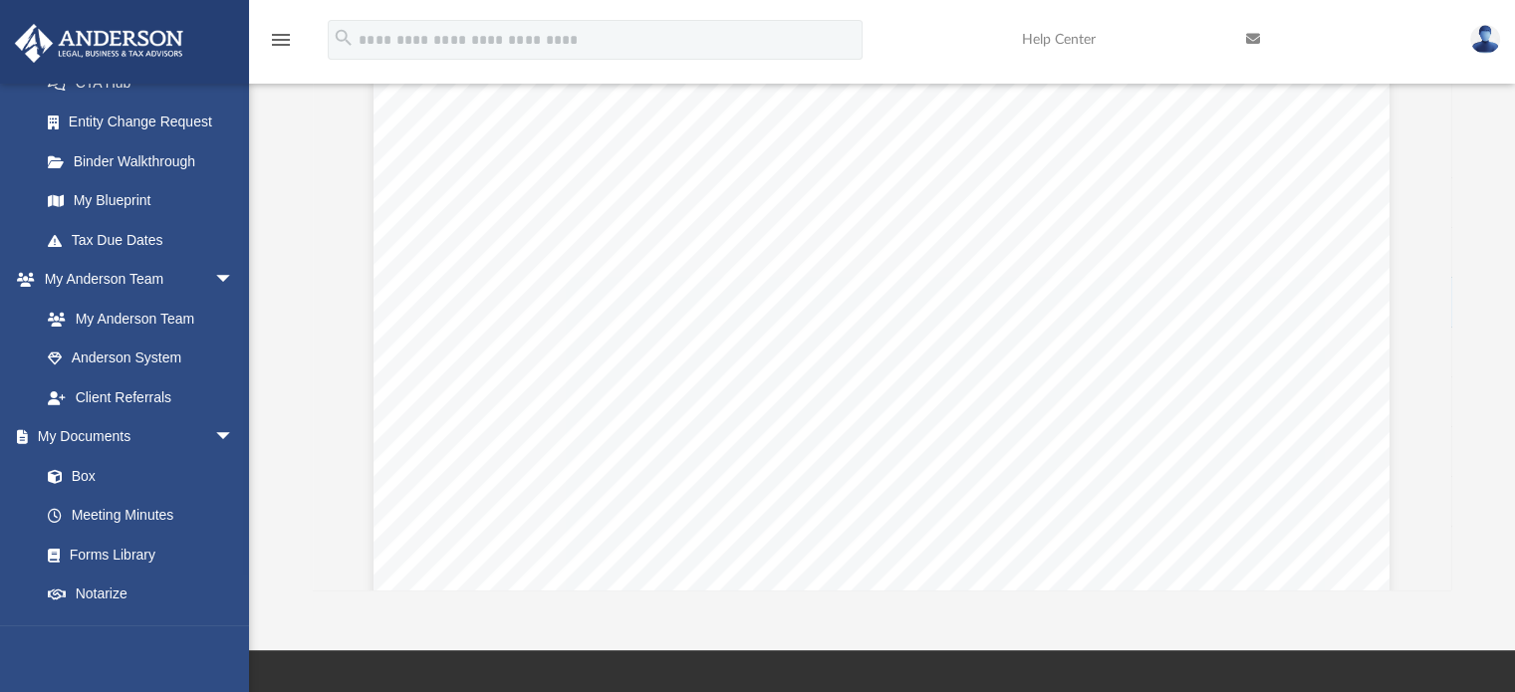
scroll to position [0, 0]
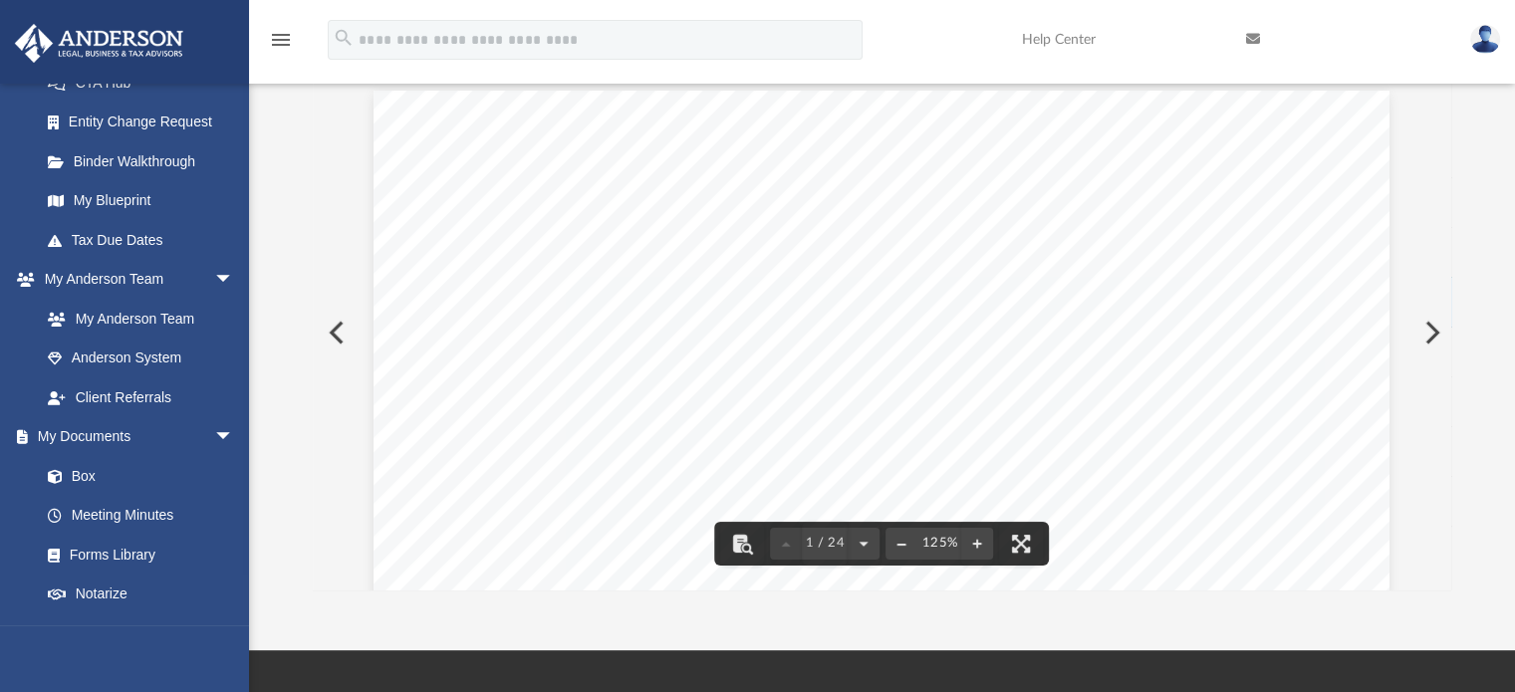
click at [905, 541] on button "File preview" at bounding box center [902, 544] width 32 height 44
click at [1431, 339] on button "Preview" at bounding box center [1431, 333] width 44 height 56
click at [331, 340] on button "Preview" at bounding box center [335, 333] width 44 height 56
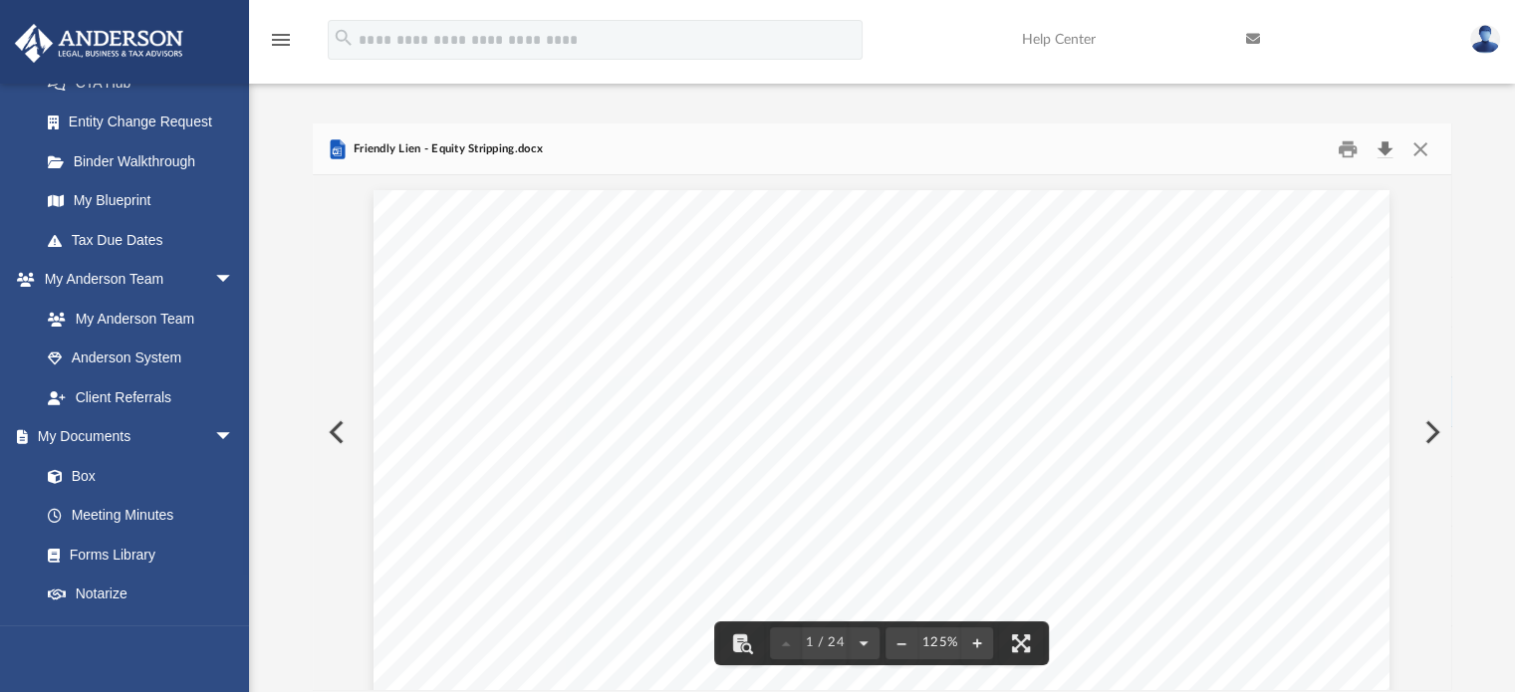
click at [1385, 153] on button "Download" at bounding box center [1386, 149] width 36 height 31
